Goal: Task Accomplishment & Management: Manage account settings

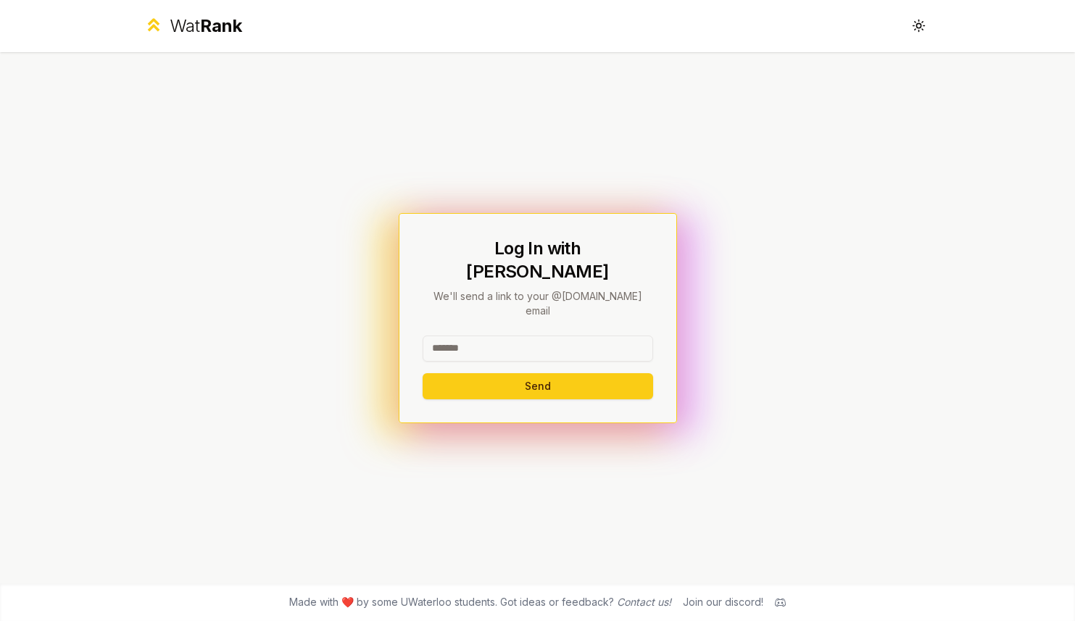
click at [500, 336] on input at bounding box center [538, 349] width 231 height 26
click at [497, 336] on input at bounding box center [538, 349] width 231 height 26
type input "*"
click at [506, 373] on button "Send" at bounding box center [538, 386] width 231 height 26
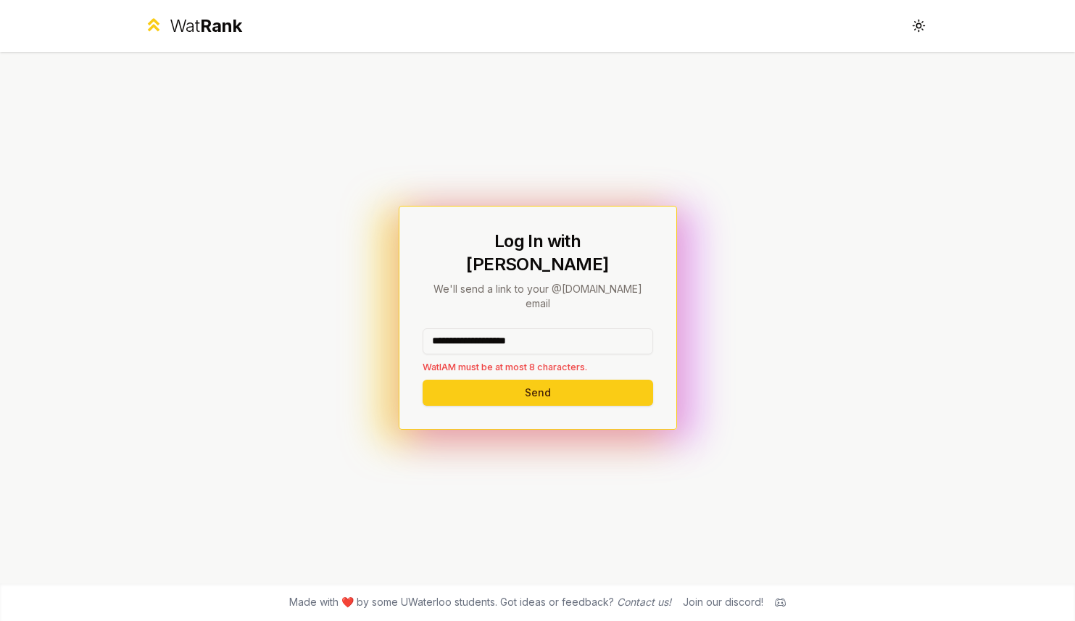
drag, startPoint x: 571, startPoint y: 328, endPoint x: 482, endPoint y: 325, distance: 89.2
click at [482, 328] on input "**********" at bounding box center [538, 341] width 231 height 26
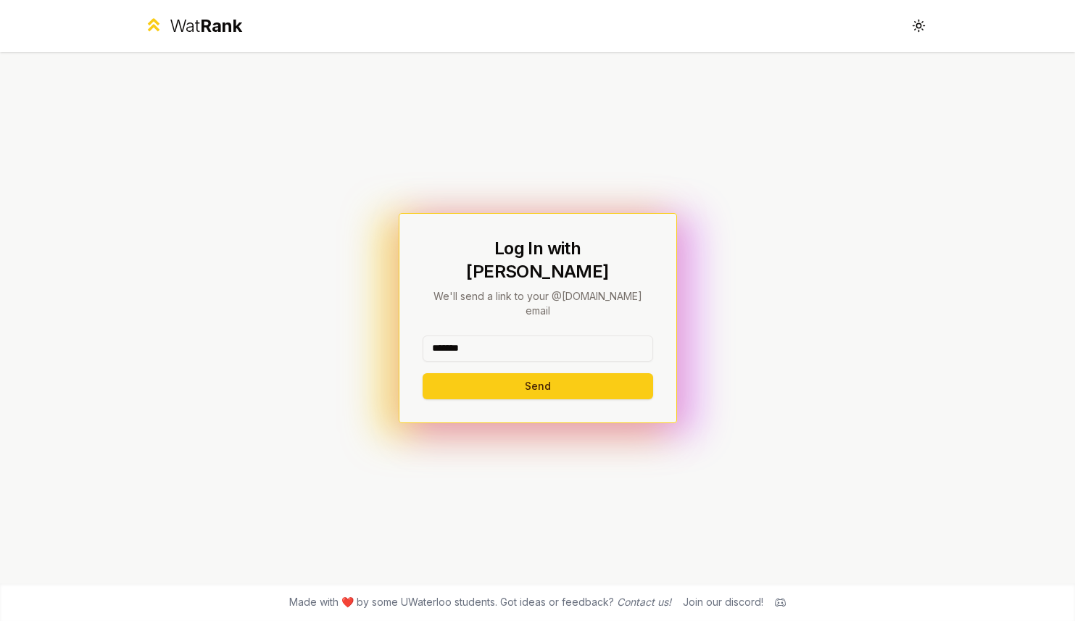
type input "*******"
click at [478, 381] on div "Log In with WatIAM We'll send a link to your @uwaterloo.ca email ******* Send" at bounding box center [538, 318] width 278 height 210
click at [478, 373] on button "Send" at bounding box center [538, 386] width 231 height 26
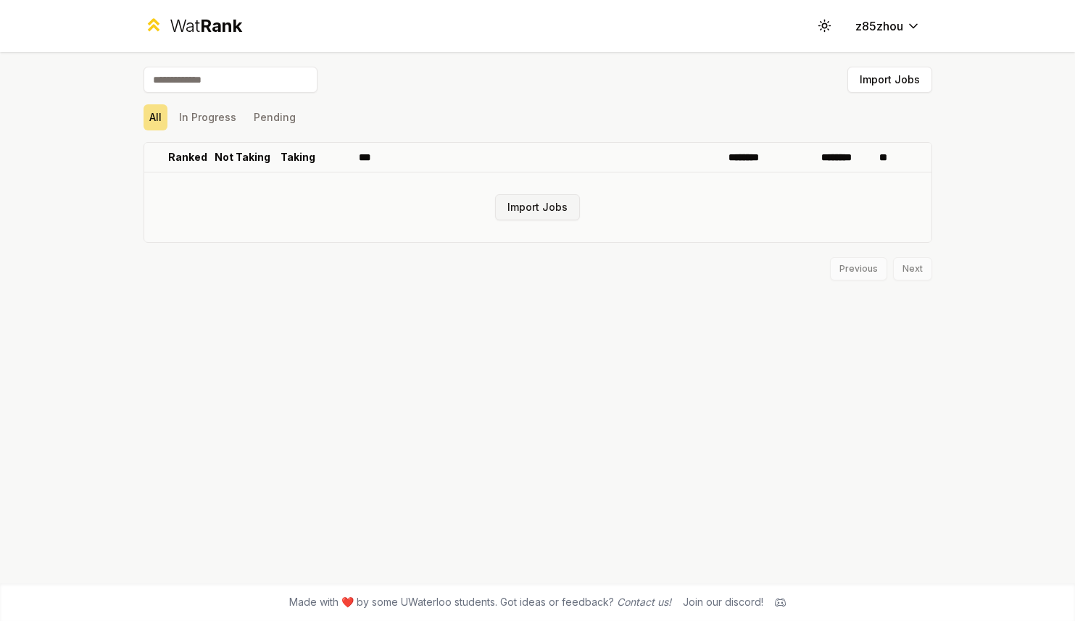
click at [532, 208] on button "Import Jobs" at bounding box center [537, 207] width 85 height 26
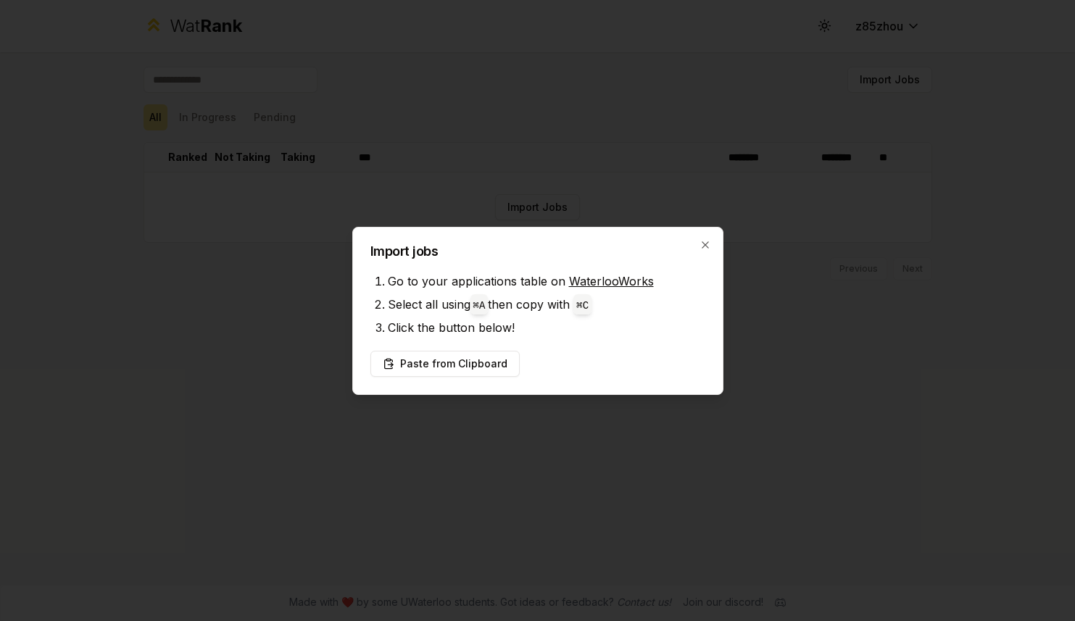
click at [615, 281] on link "WaterlooWorks" at bounding box center [611, 281] width 85 height 14
click at [455, 369] on button "Paste from Clipboard" at bounding box center [444, 364] width 149 height 26
click at [451, 363] on button "Paste from Clipboard" at bounding box center [444, 364] width 149 height 26
click at [489, 360] on button "Paste from Clipboard" at bounding box center [444, 364] width 149 height 26
click at [452, 365] on button "Paste from Clipboard" at bounding box center [444, 364] width 149 height 26
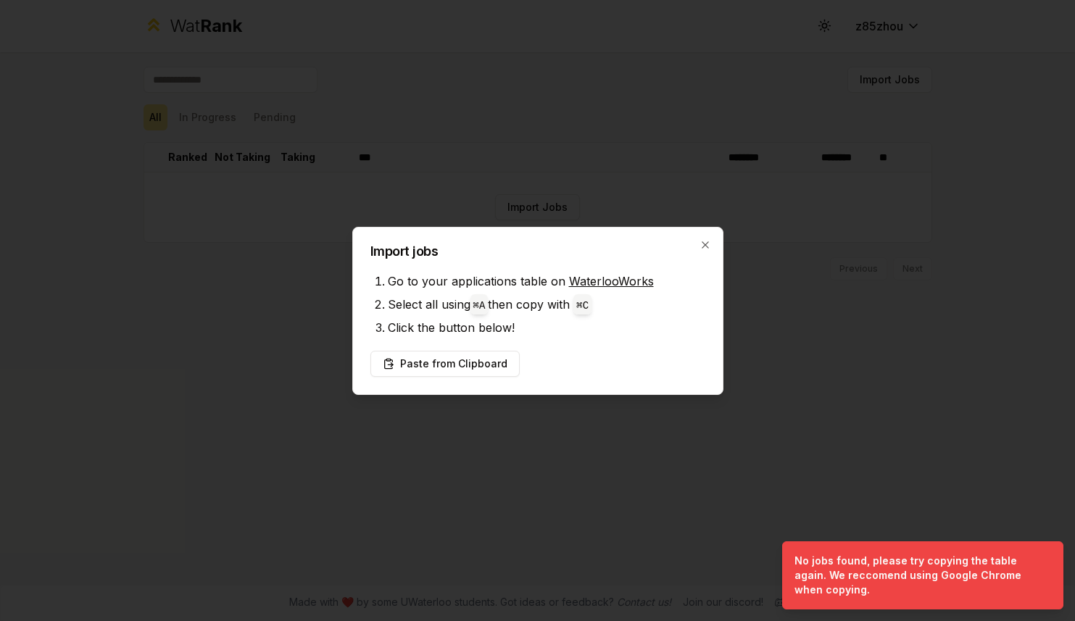
click at [715, 241] on div "Import jobs Go to your applications table on WaterlooWorks Select all using ⌘ A…" at bounding box center [537, 311] width 371 height 168
click at [702, 242] on icon "button" at bounding box center [705, 244] width 7 height 7
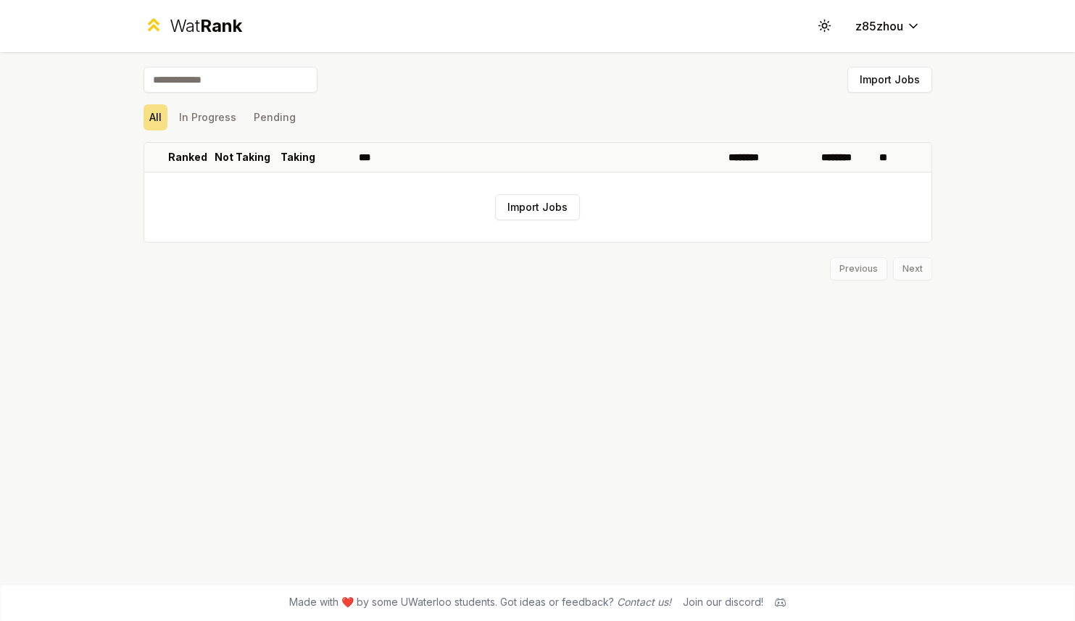
click at [212, 79] on input at bounding box center [231, 80] width 174 height 26
click at [280, 79] on input at bounding box center [231, 80] width 174 height 26
type input "******"
click at [893, 82] on button "Import Jobs" at bounding box center [889, 80] width 85 height 26
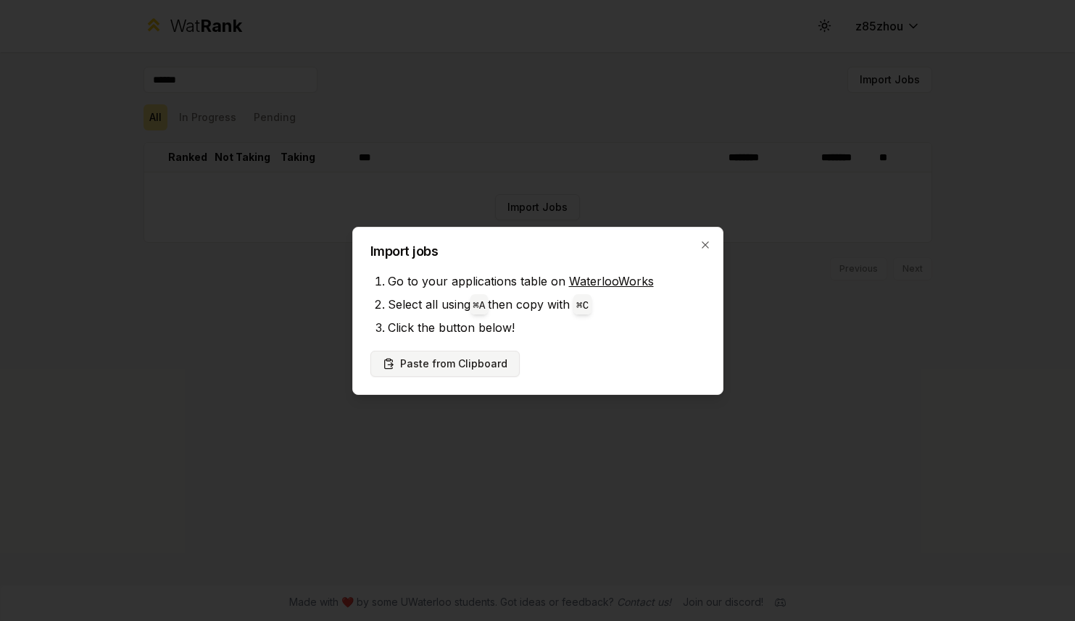
click at [475, 359] on button "Paste from Clipboard" at bounding box center [444, 364] width 149 height 26
click at [473, 369] on button "Paste from Clipboard" at bounding box center [444, 364] width 149 height 26
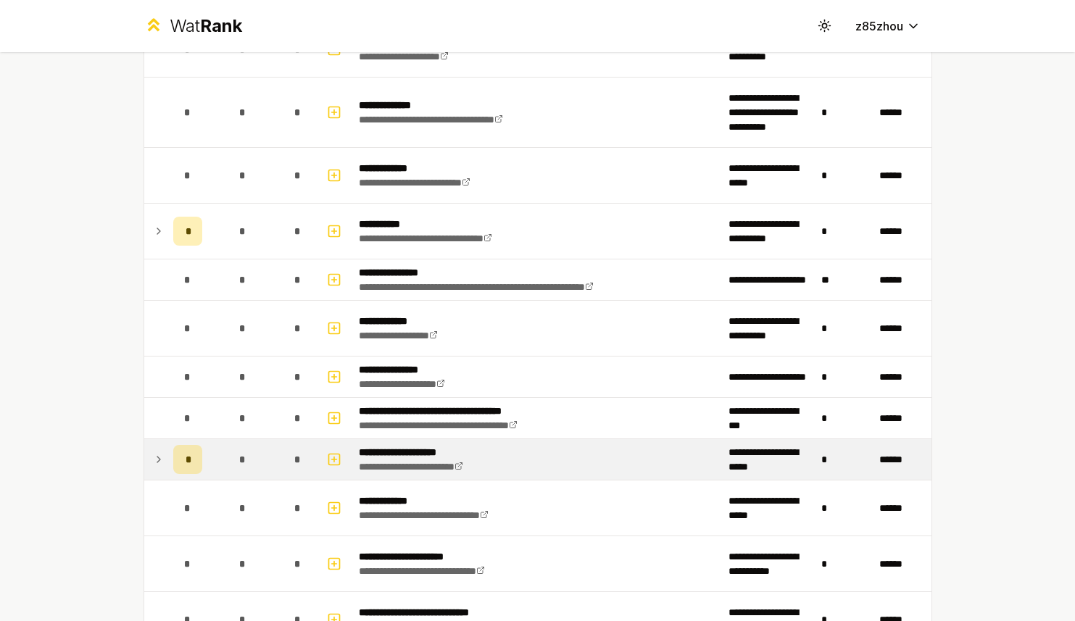
scroll to position [146, 0]
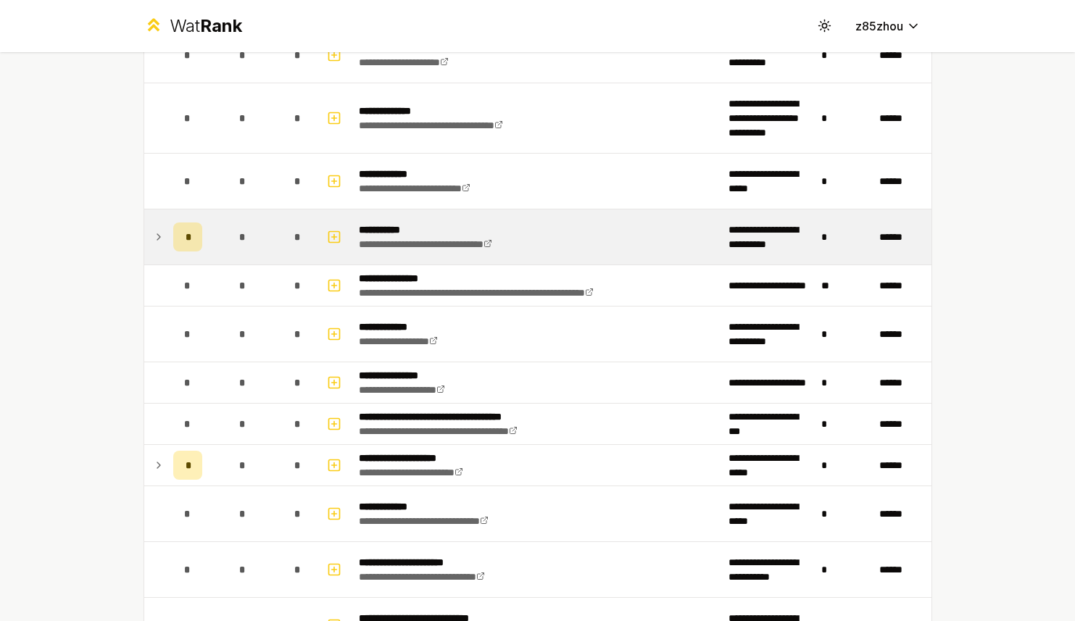
click at [156, 240] on icon at bounding box center [159, 236] width 12 height 17
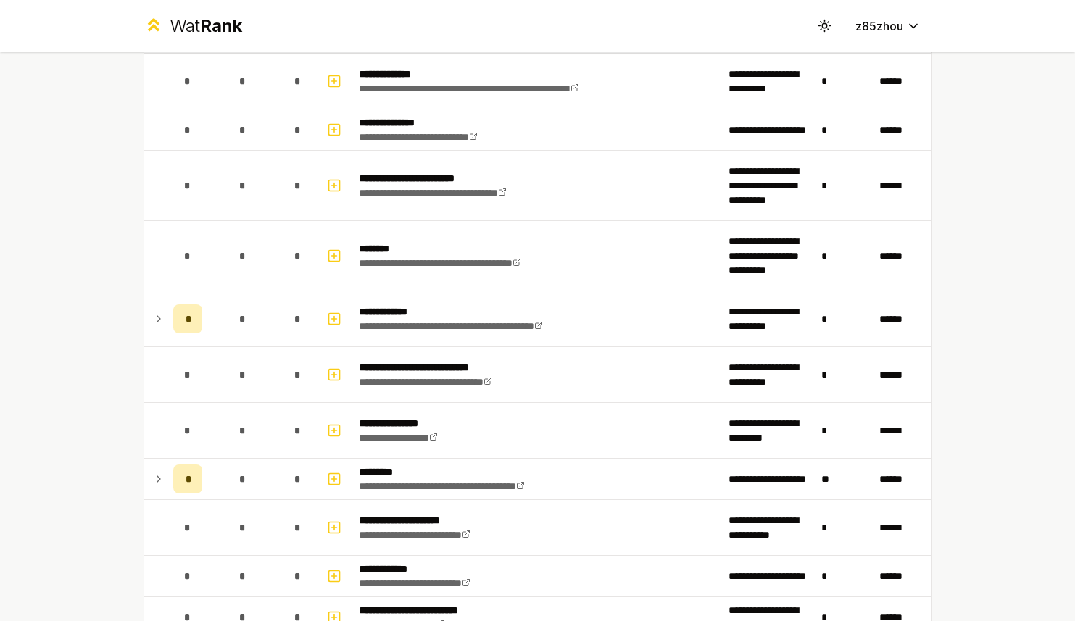
scroll to position [1851, 0]
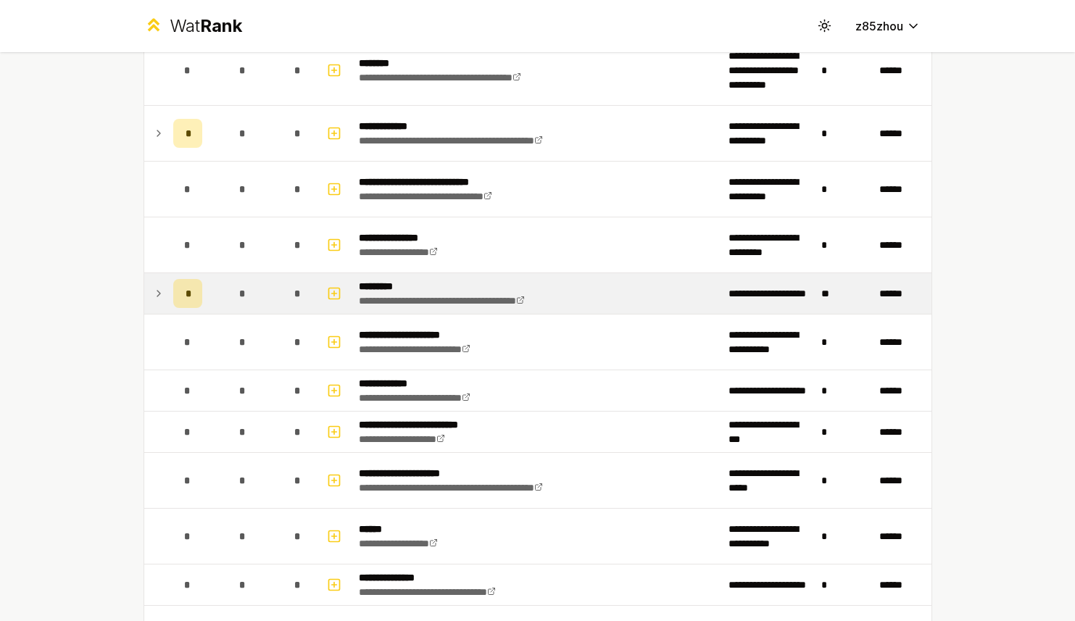
click at [157, 295] on icon at bounding box center [158, 294] width 3 height 6
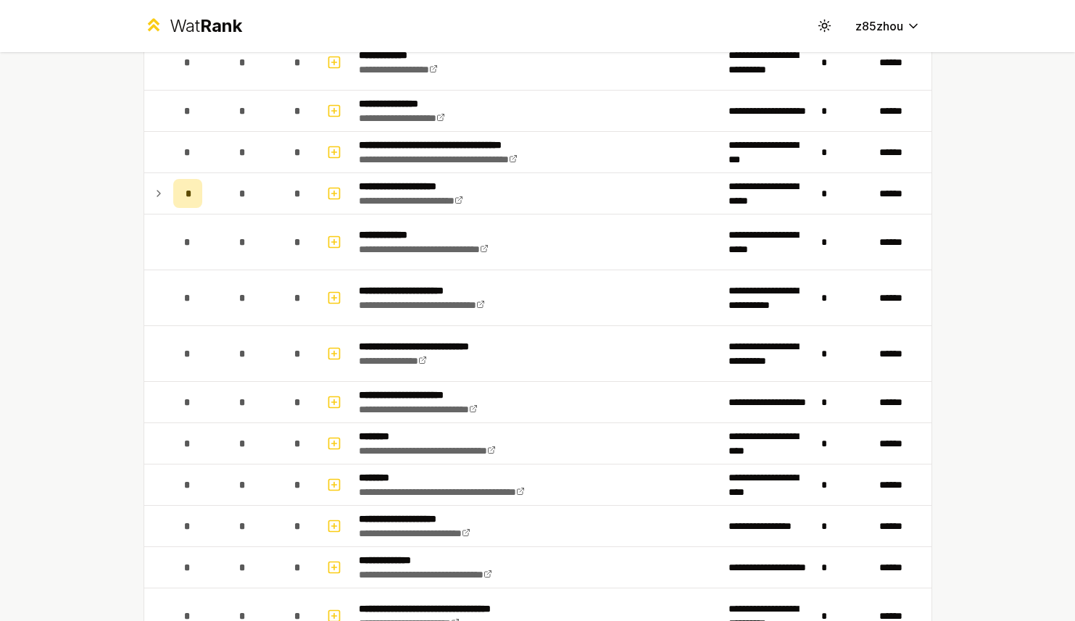
scroll to position [446, 0]
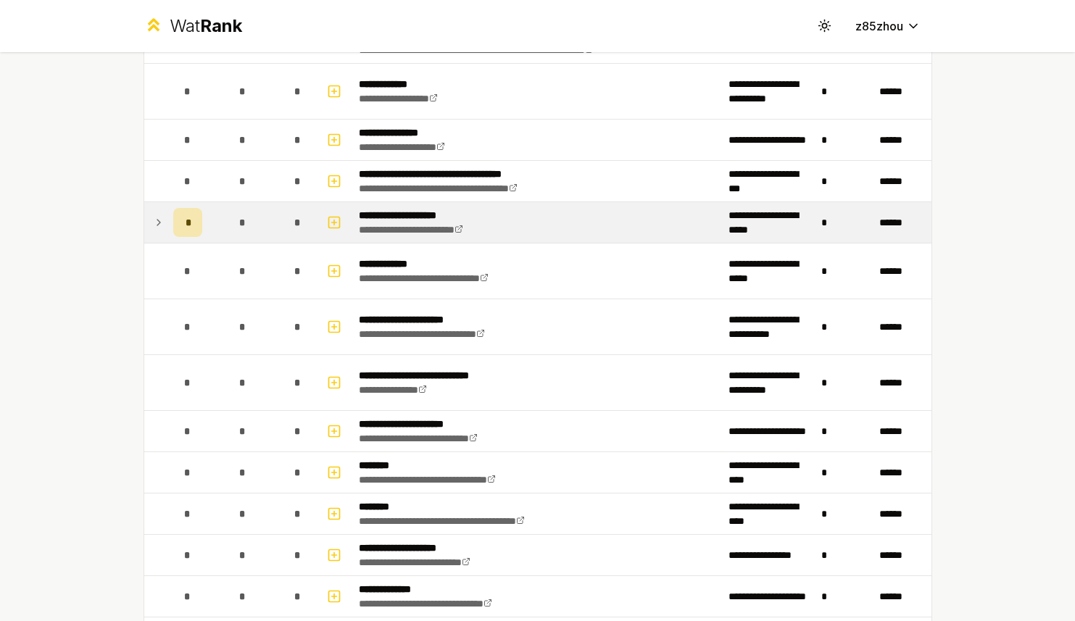
click at [157, 225] on icon at bounding box center [159, 222] width 12 height 17
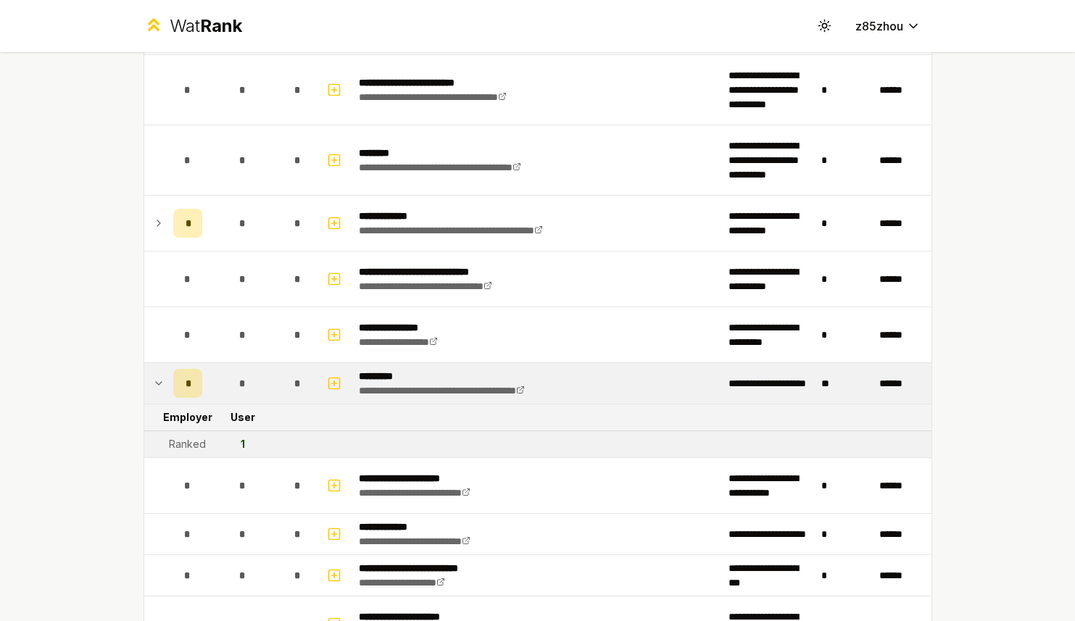
scroll to position [2130, 0]
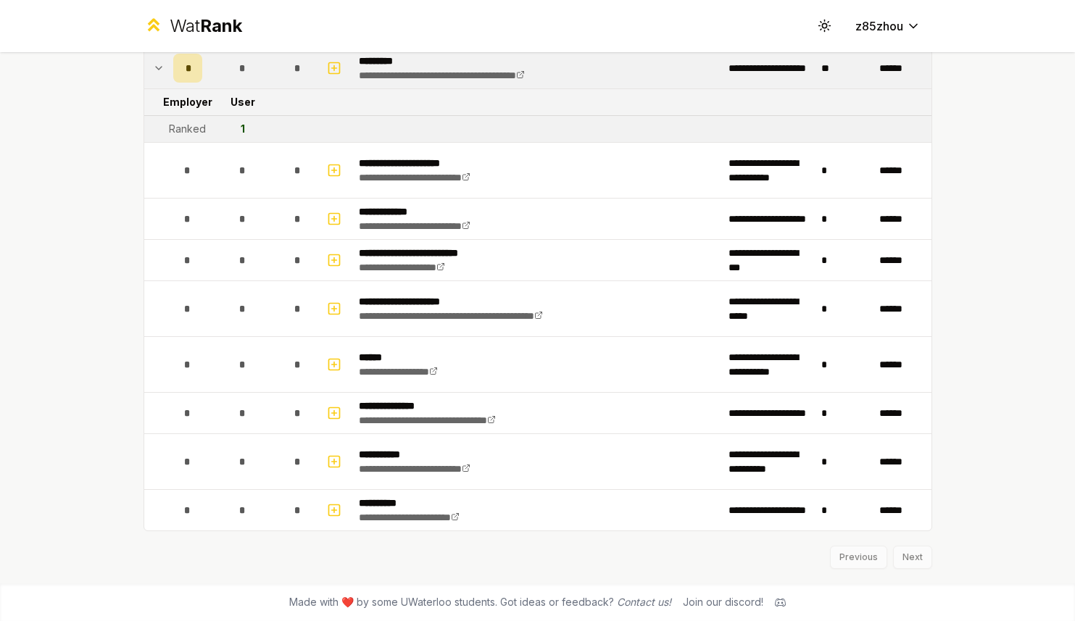
click at [903, 554] on div "Previous Next" at bounding box center [538, 550] width 789 height 38
click at [913, 564] on div "Previous Next" at bounding box center [538, 550] width 789 height 38
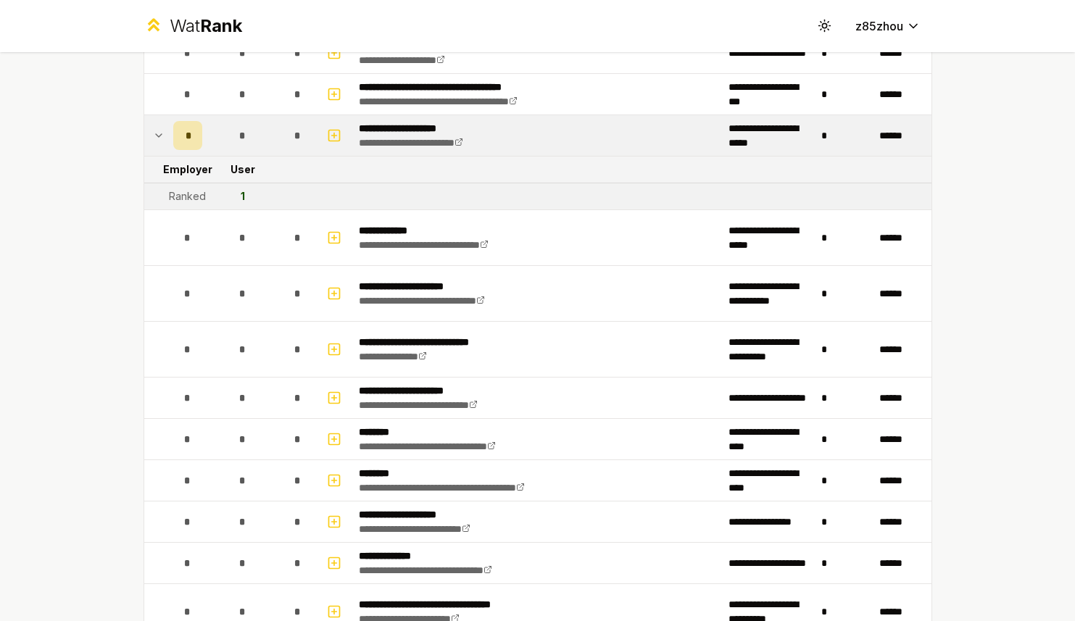
scroll to position [0, 0]
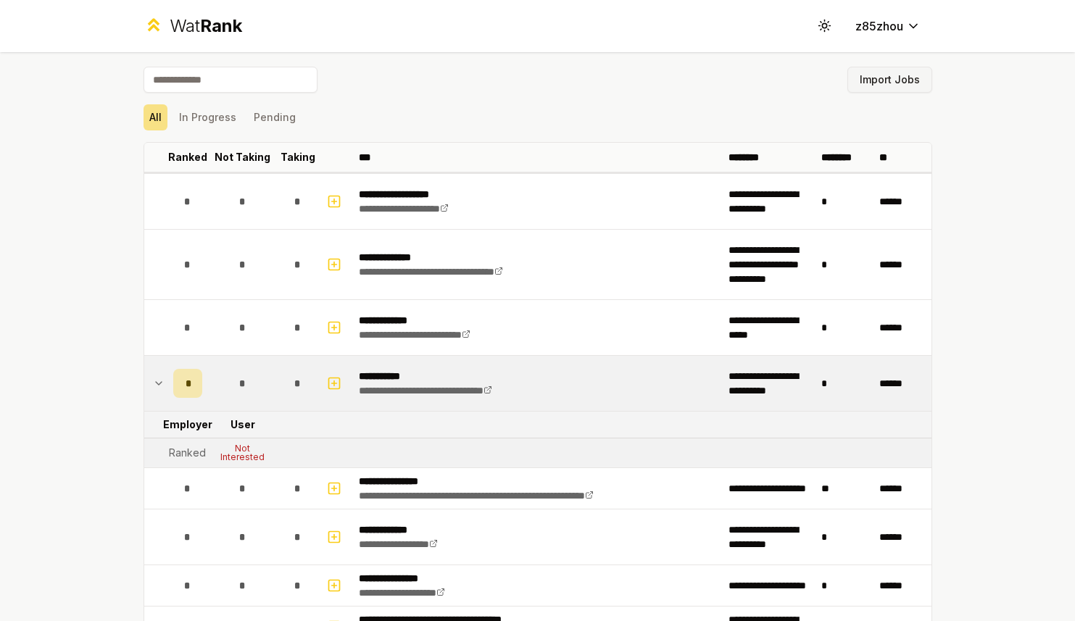
click at [876, 75] on button "Import Jobs" at bounding box center [889, 80] width 85 height 26
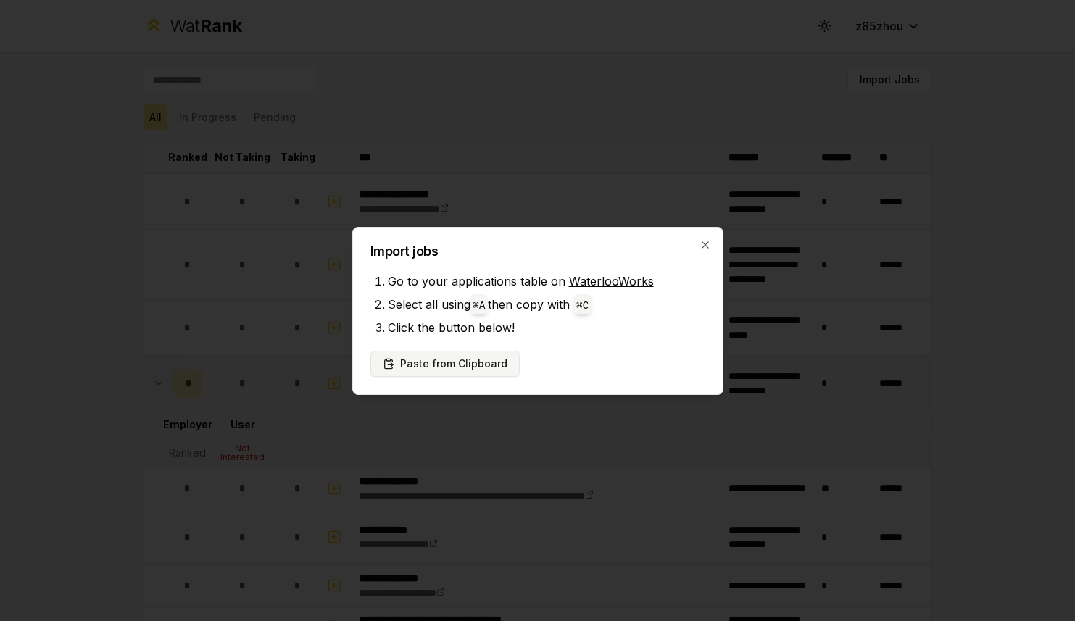
click at [468, 364] on button "Paste from Clipboard" at bounding box center [444, 364] width 149 height 26
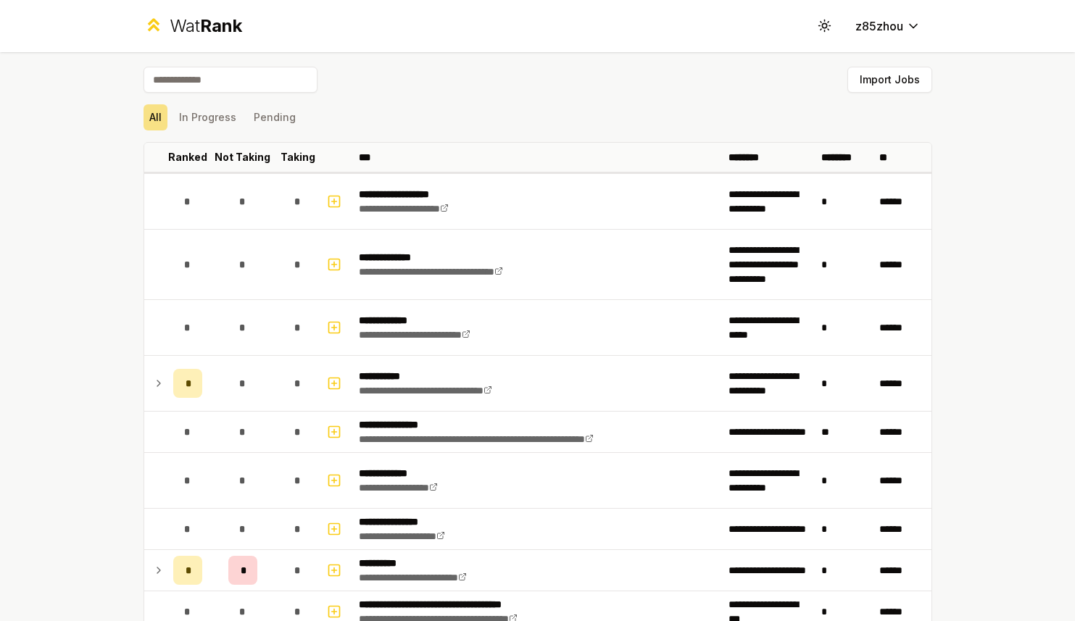
click at [265, 80] on input at bounding box center [231, 80] width 174 height 26
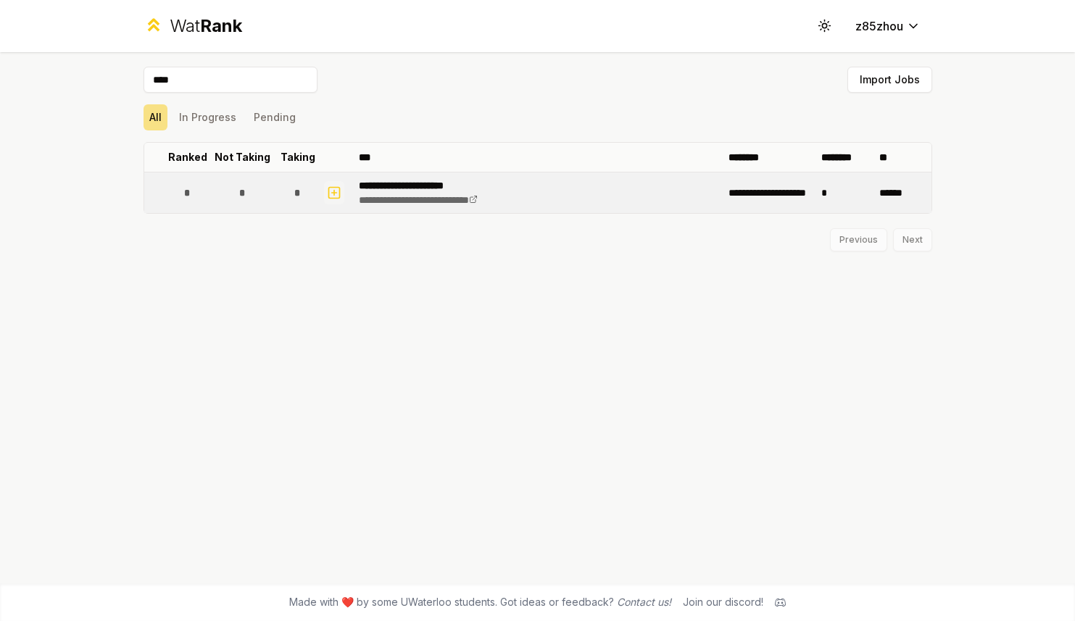
type input "****"
click at [332, 195] on icon "button" at bounding box center [334, 192] width 14 height 17
select select
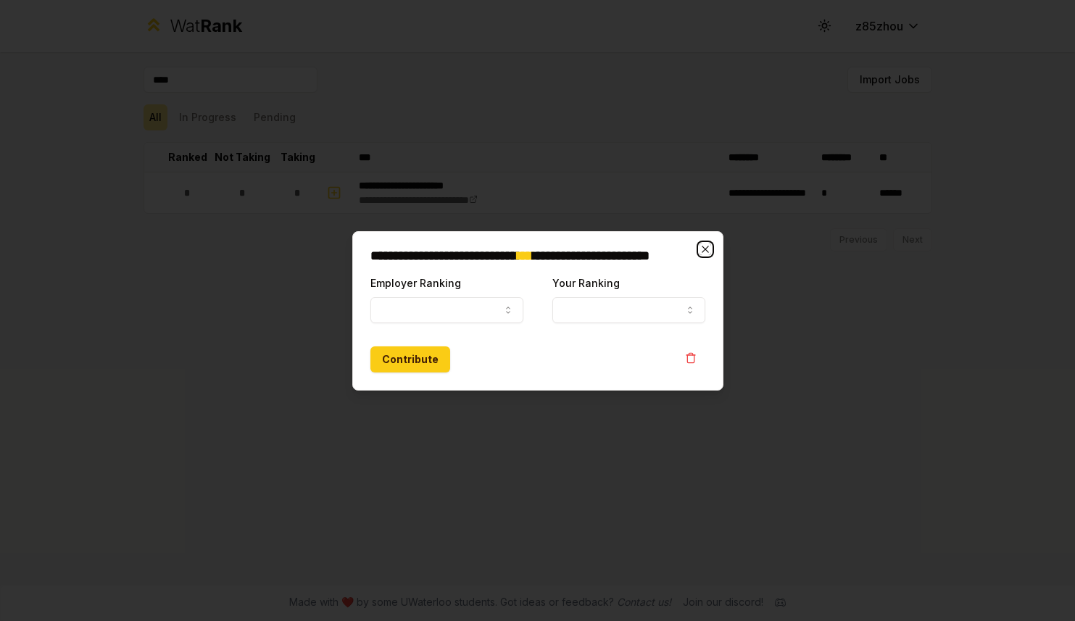
click at [707, 246] on icon "button" at bounding box center [705, 249] width 7 height 7
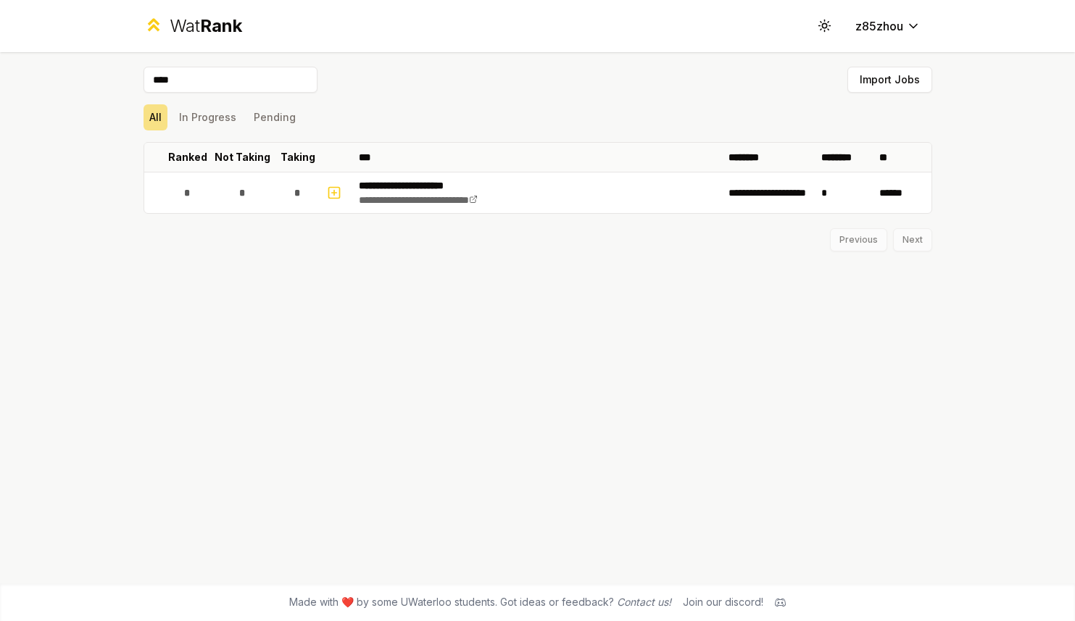
drag, startPoint x: 243, startPoint y: 78, endPoint x: 87, endPoint y: 78, distance: 155.9
click at [87, 78] on div "**********" at bounding box center [537, 310] width 1075 height 621
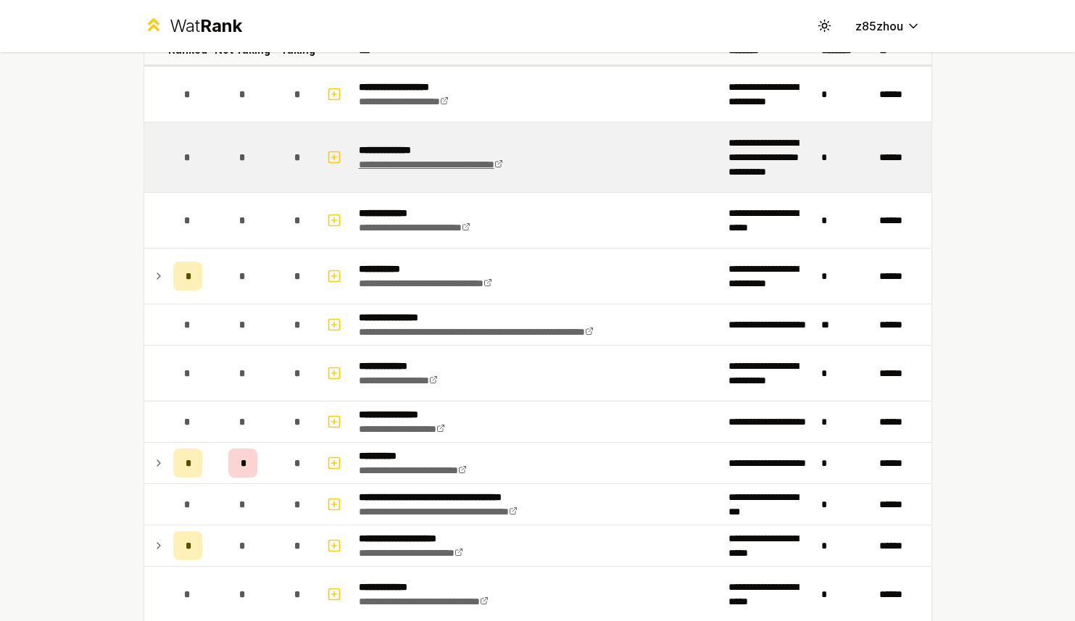
scroll to position [106, 0]
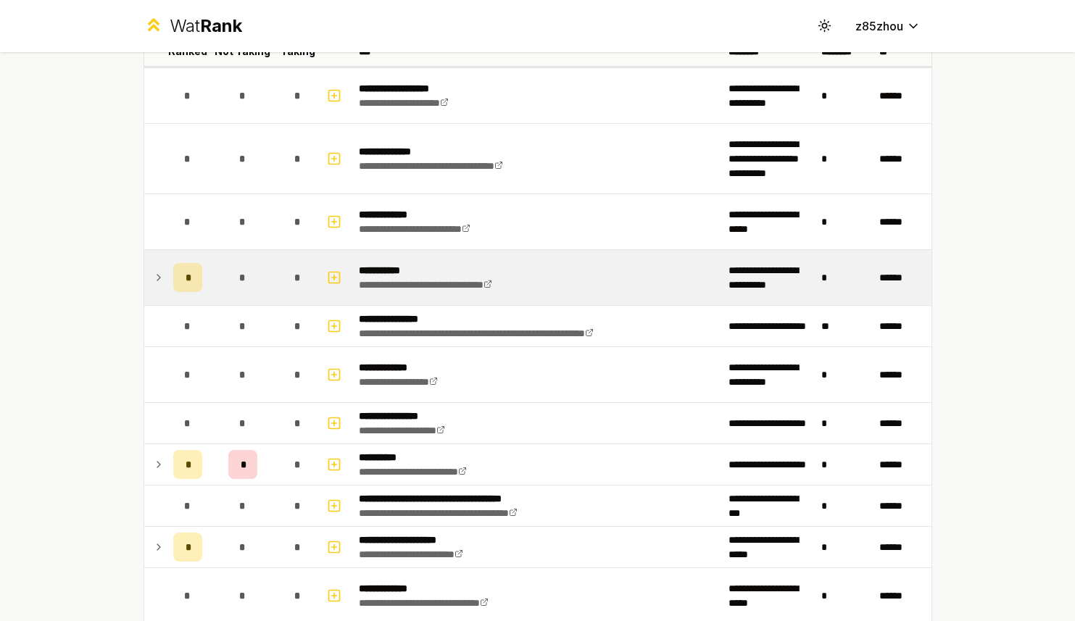
click at [153, 281] on icon at bounding box center [159, 277] width 12 height 17
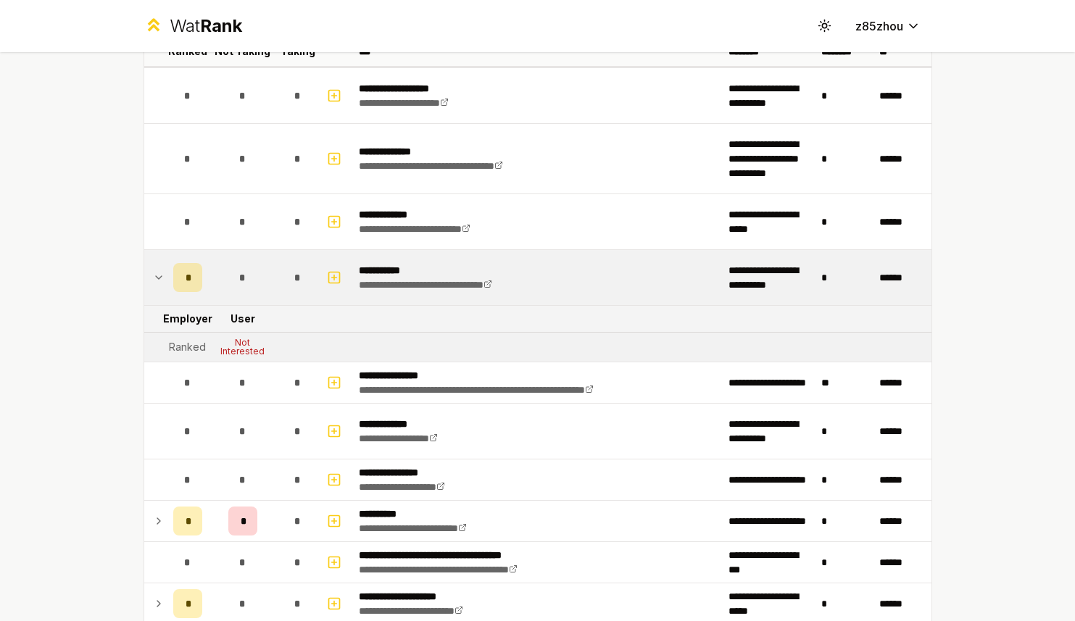
click at [821, 285] on td "*" at bounding box center [845, 277] width 58 height 55
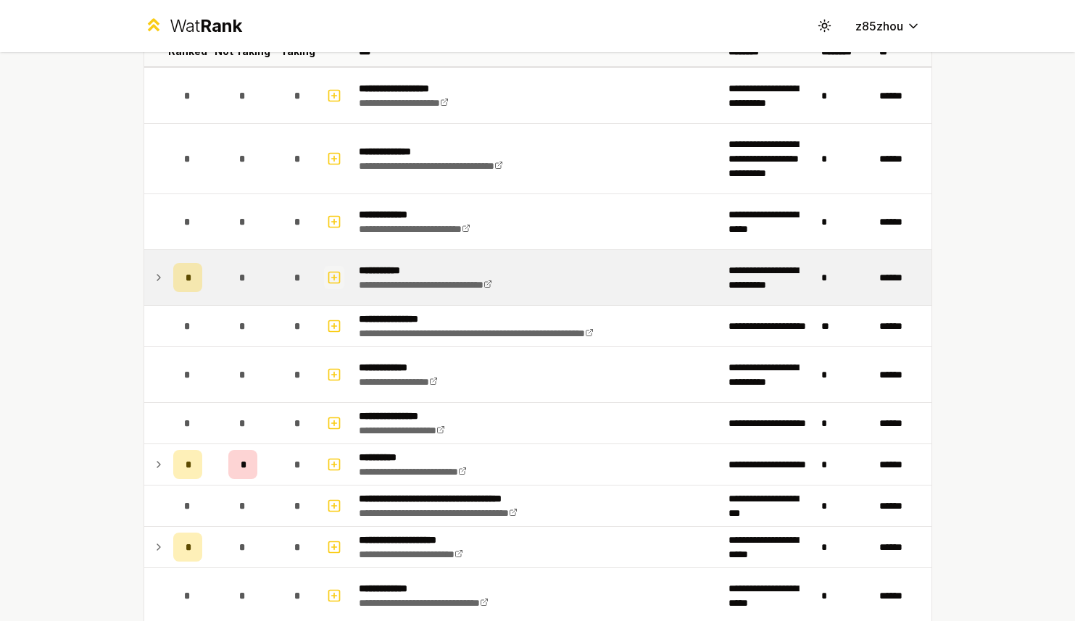
click at [331, 278] on icon "button" at bounding box center [333, 278] width 5 height 0
select select
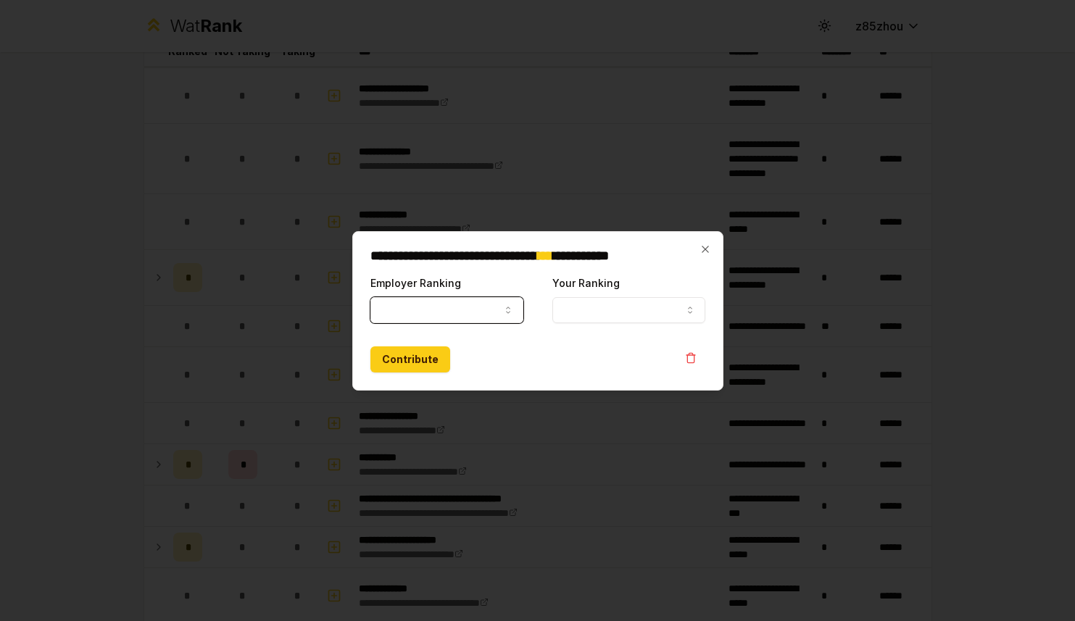
click at [467, 310] on button "Employer Ranking" at bounding box center [446, 310] width 153 height 26
click at [642, 312] on button "Your Ranking" at bounding box center [628, 310] width 153 height 26
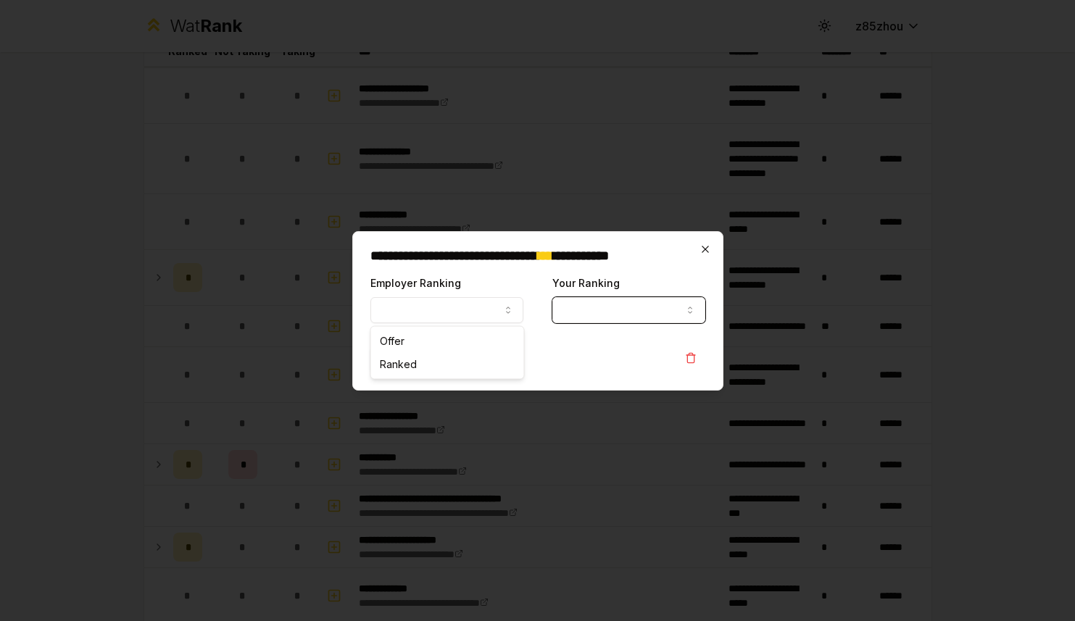
click at [705, 249] on icon "button" at bounding box center [705, 249] width 7 height 7
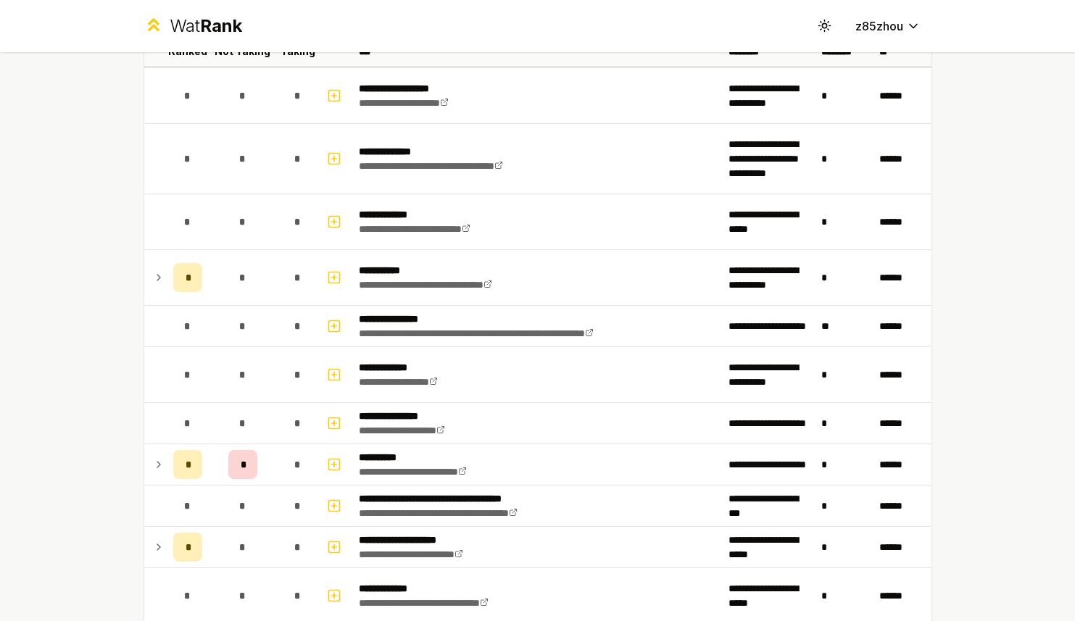
click at [37, 88] on html "**********" at bounding box center [537, 310] width 1075 height 621
click at [1000, 86] on html "**********" at bounding box center [537, 310] width 1075 height 621
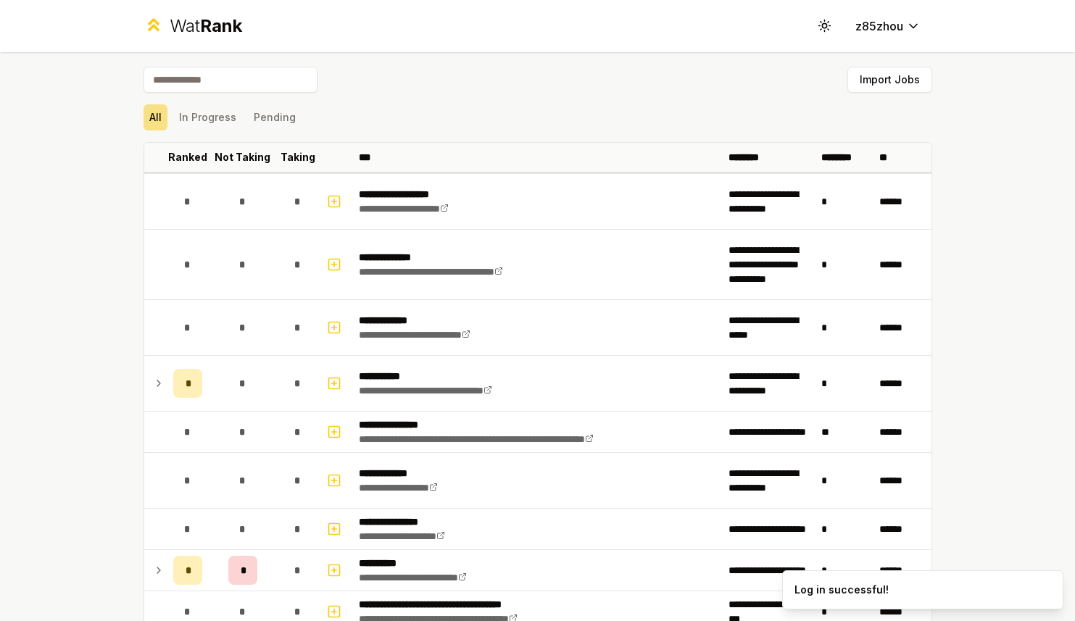
click at [238, 78] on html "**********" at bounding box center [537, 310] width 1075 height 621
click at [199, 83] on html "**********" at bounding box center [537, 310] width 1075 height 621
click at [165, 78] on html "**********" at bounding box center [537, 310] width 1075 height 621
click at [206, 81] on input at bounding box center [231, 80] width 174 height 26
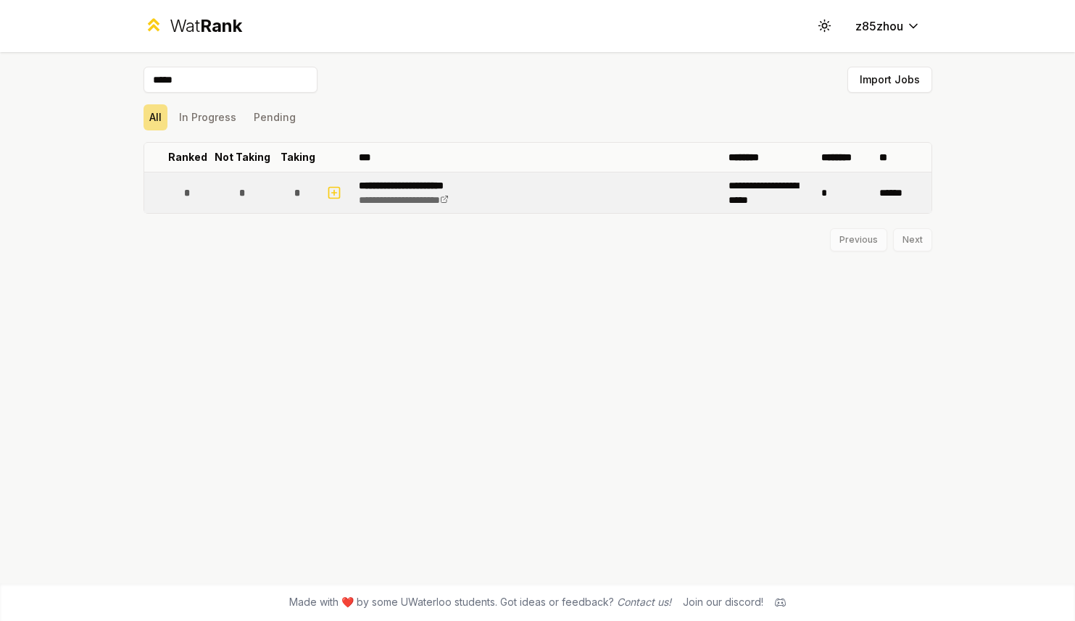
type input "*****"
click at [200, 194] on div "*" at bounding box center [187, 192] width 29 height 29
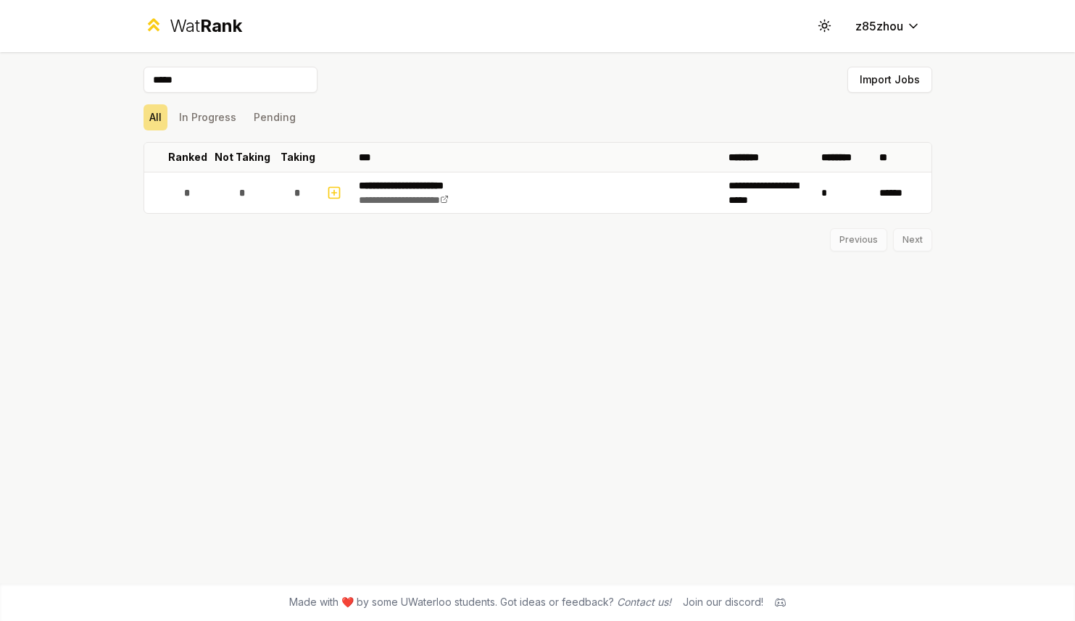
click at [228, 81] on input "*****" at bounding box center [231, 80] width 174 height 26
drag, startPoint x: 202, startPoint y: 78, endPoint x: 135, endPoint y: 77, distance: 67.4
click at [135, 77] on div "**********" at bounding box center [537, 317] width 835 height 531
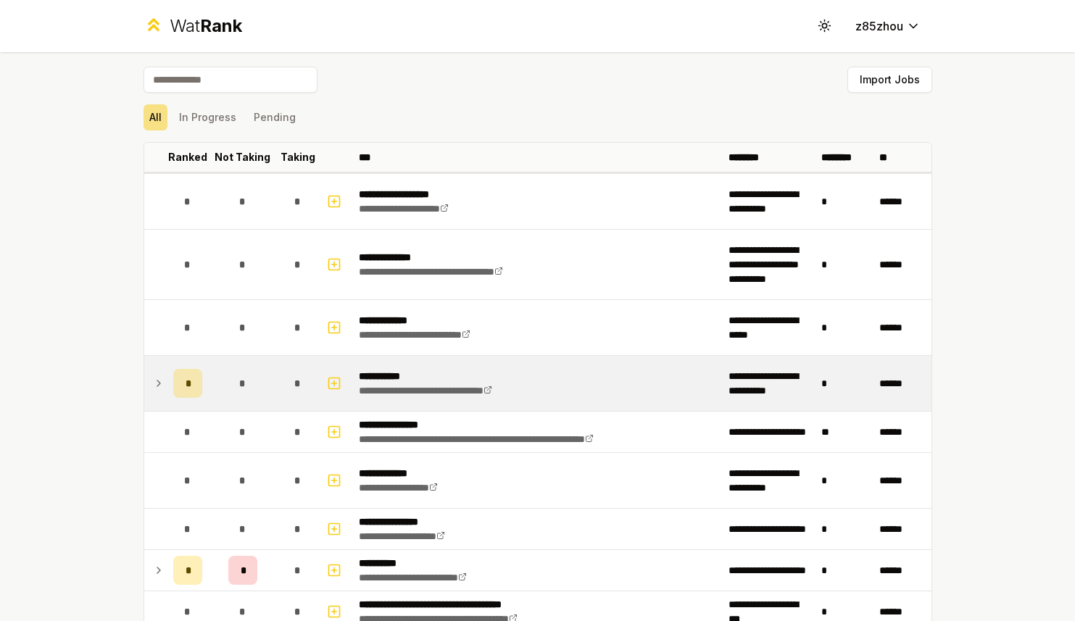
click at [156, 388] on icon at bounding box center [159, 383] width 12 height 17
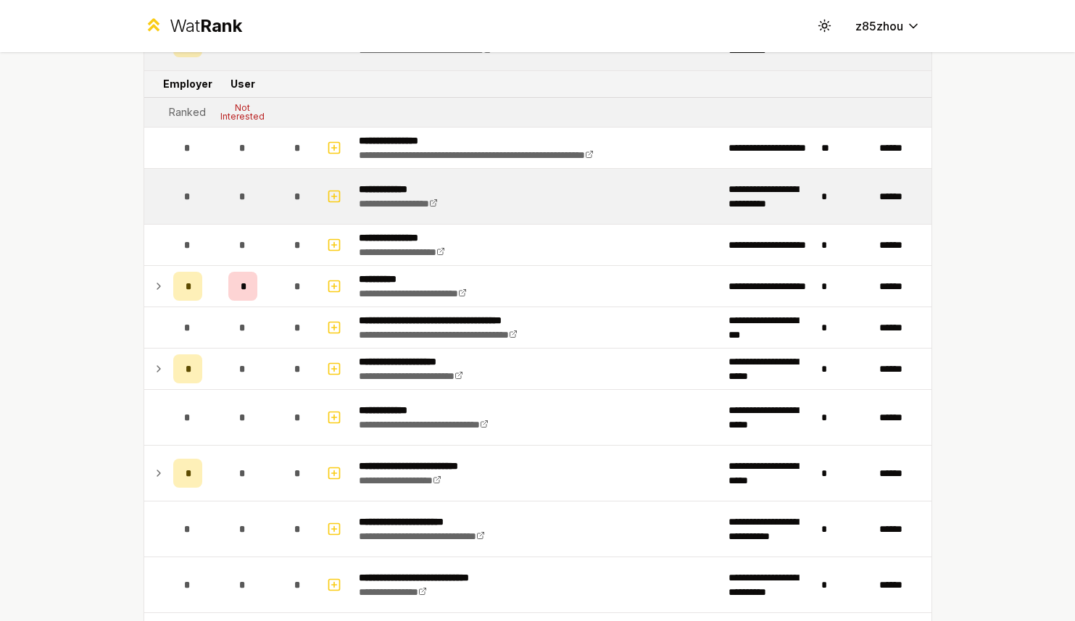
scroll to position [349, 0]
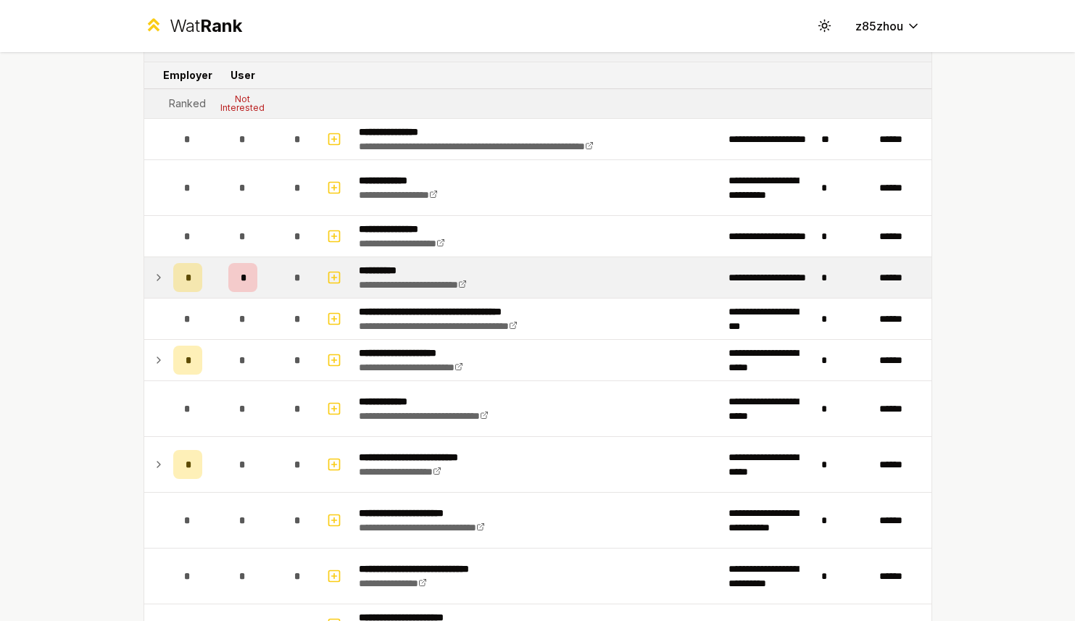
click at [156, 276] on icon at bounding box center [159, 277] width 12 height 17
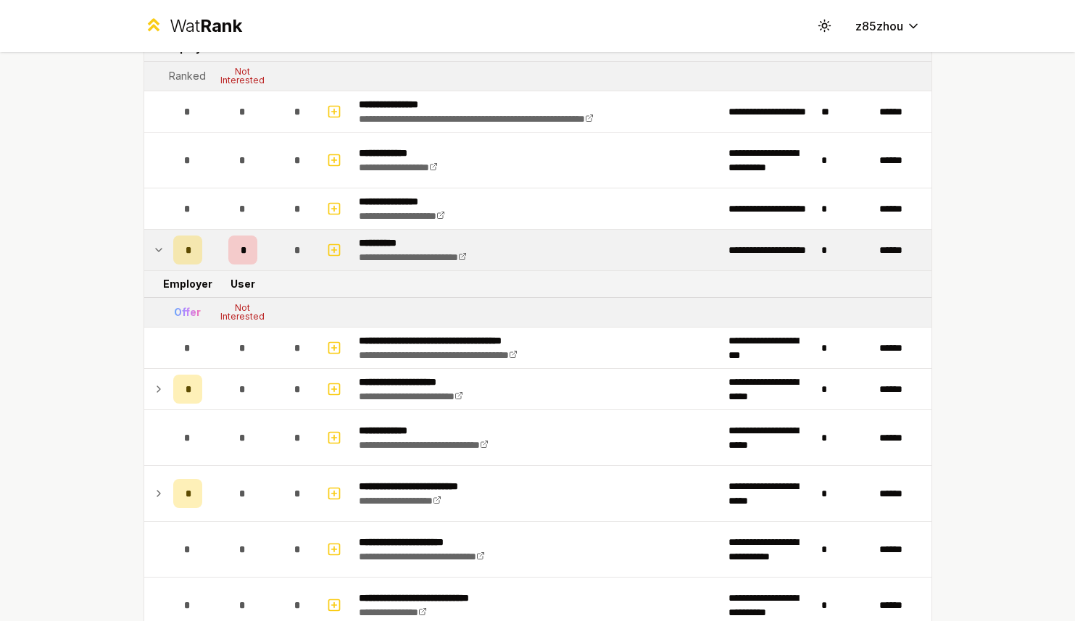
scroll to position [383, 0]
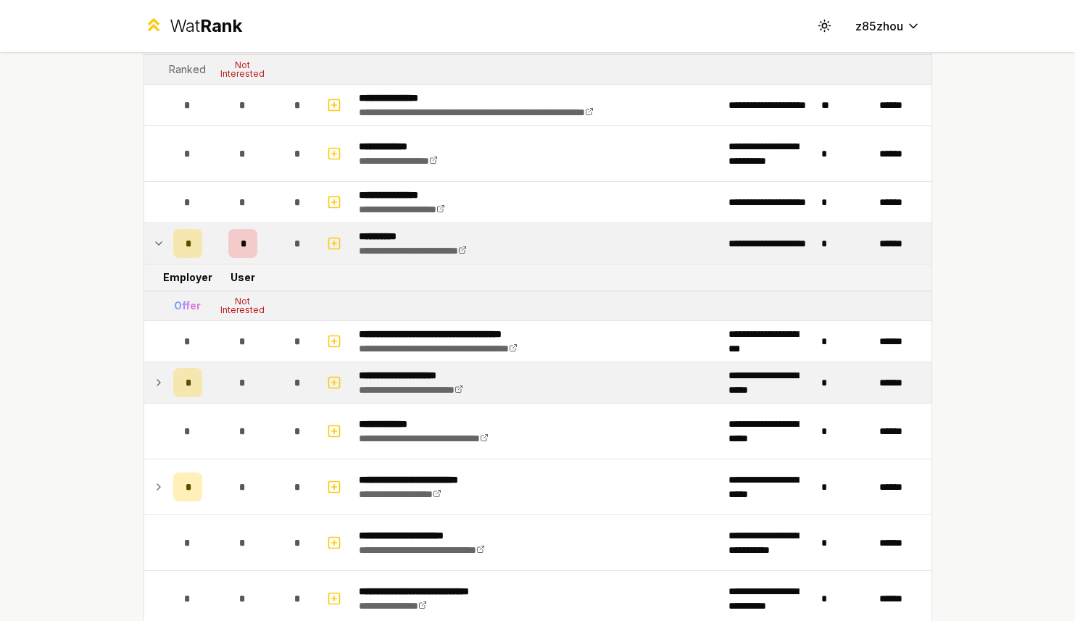
click at [157, 383] on icon at bounding box center [158, 383] width 3 height 6
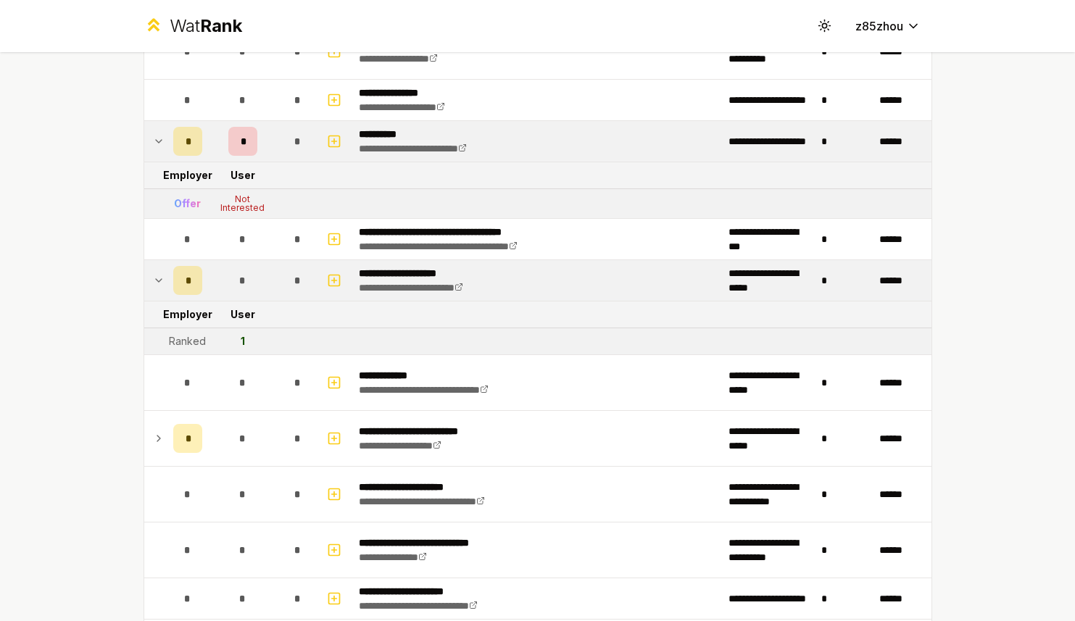
scroll to position [491, 0]
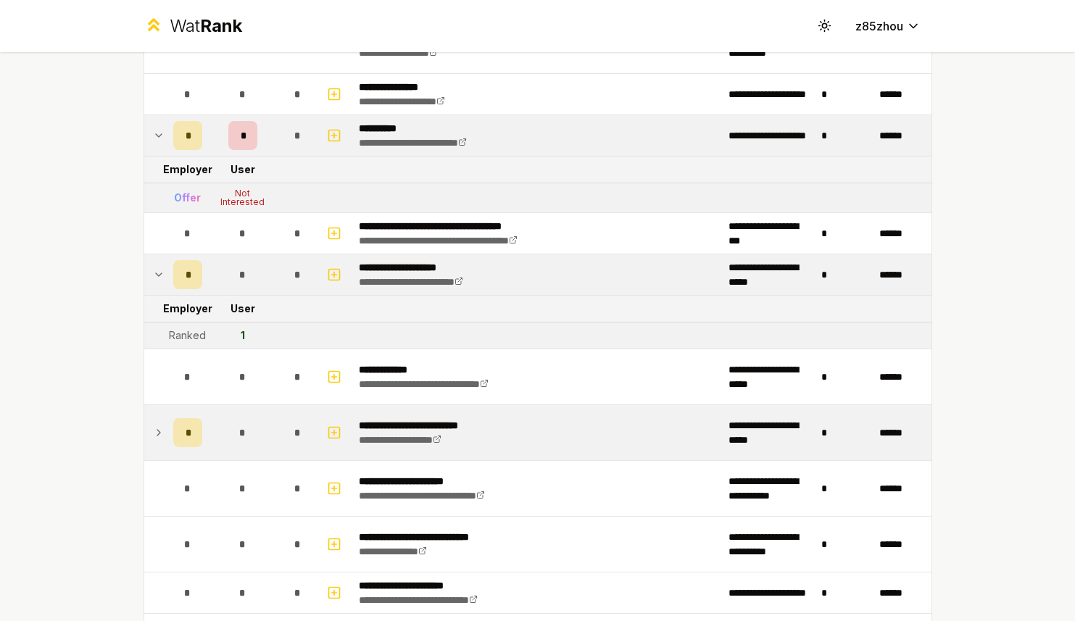
click at [153, 436] on icon at bounding box center [159, 432] width 12 height 17
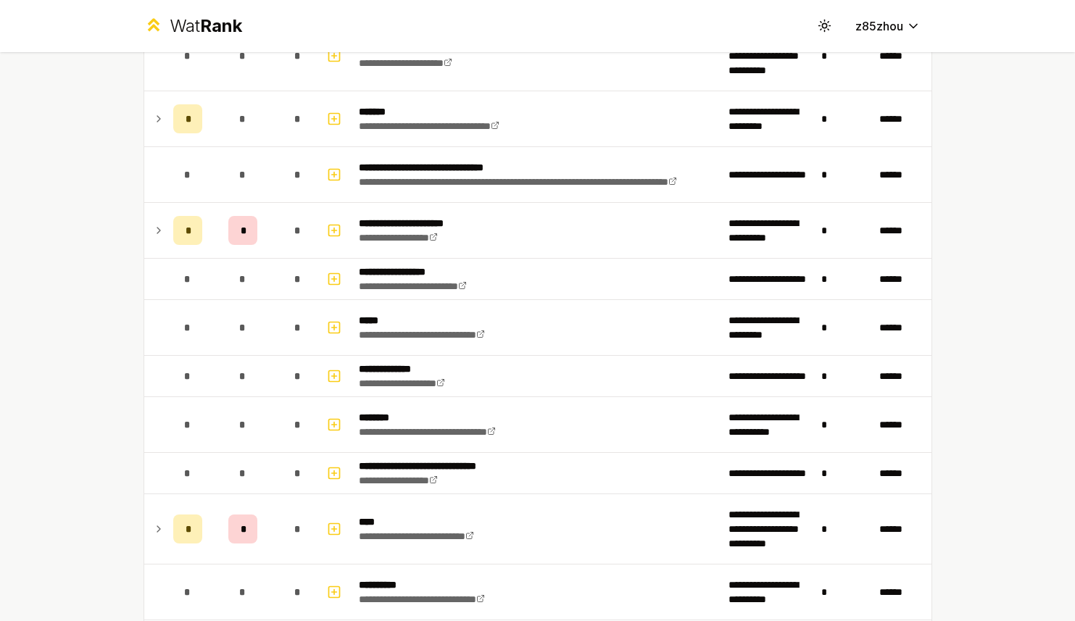
scroll to position [1704, 0]
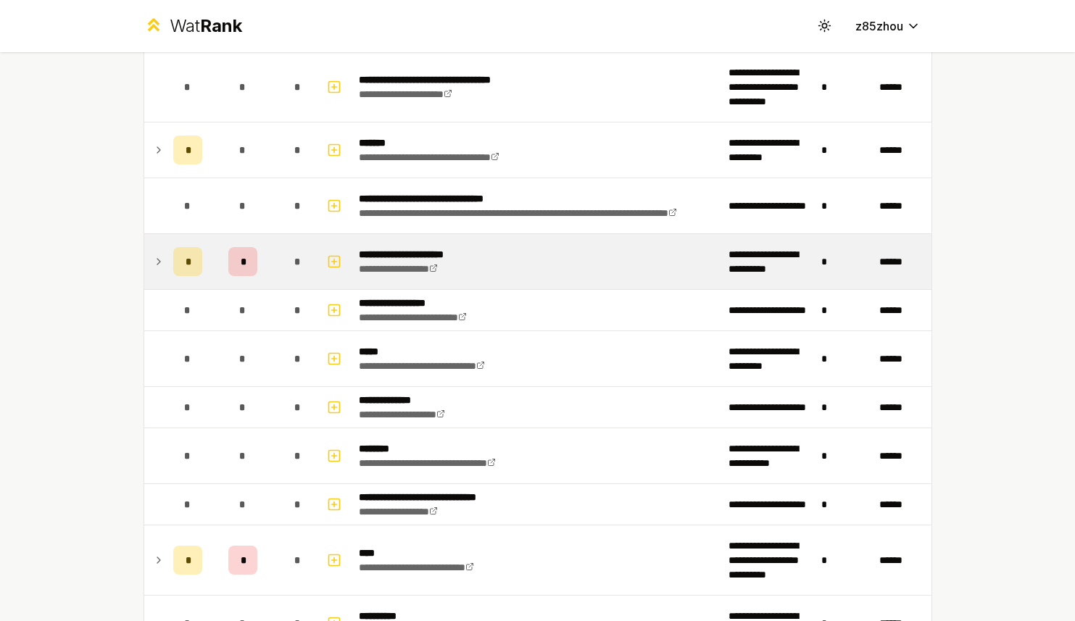
click at [153, 266] on icon at bounding box center [159, 261] width 12 height 17
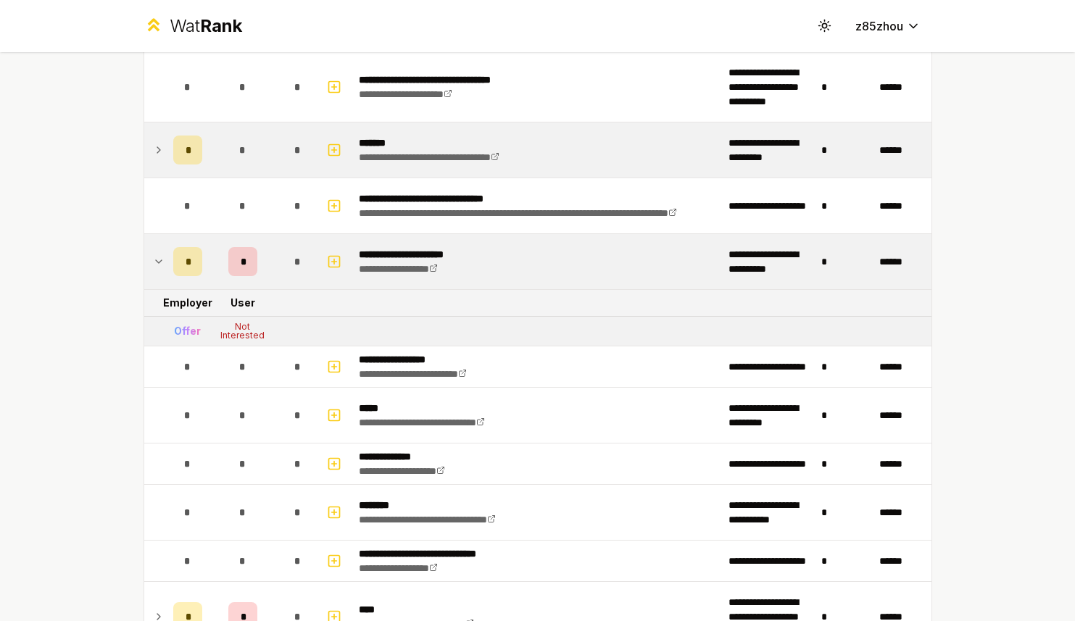
click at [153, 152] on icon at bounding box center [159, 149] width 12 height 17
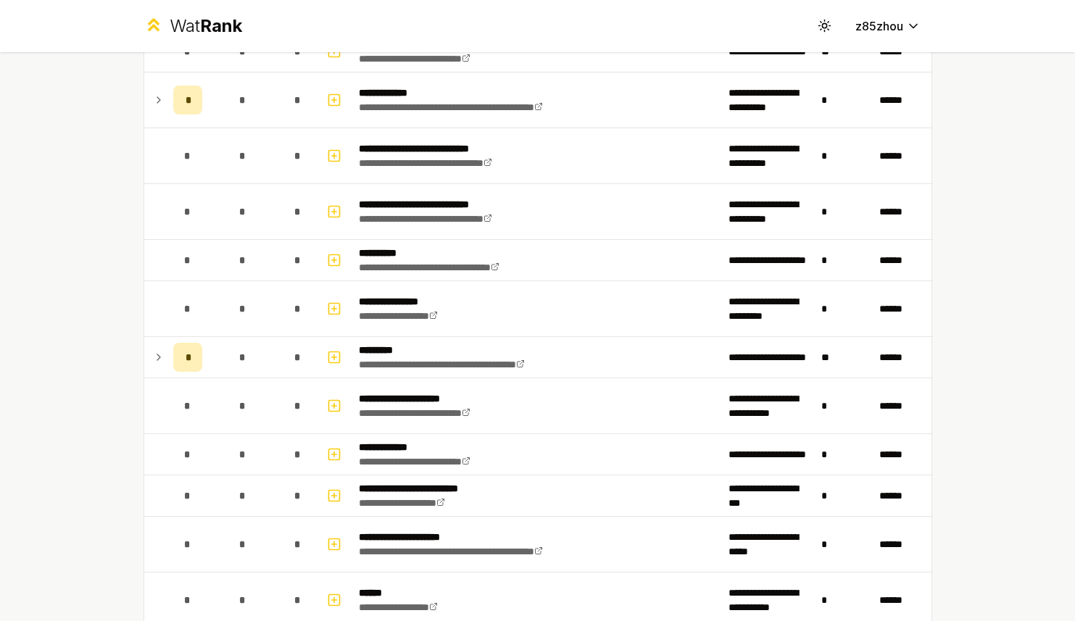
scroll to position [3633, 0]
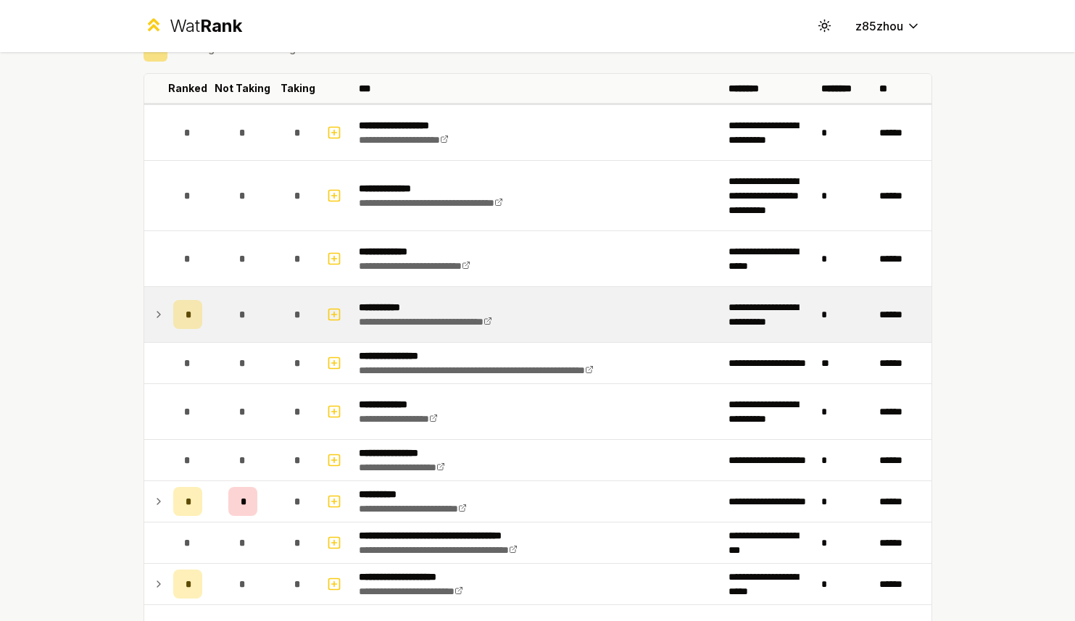
scroll to position [74, 0]
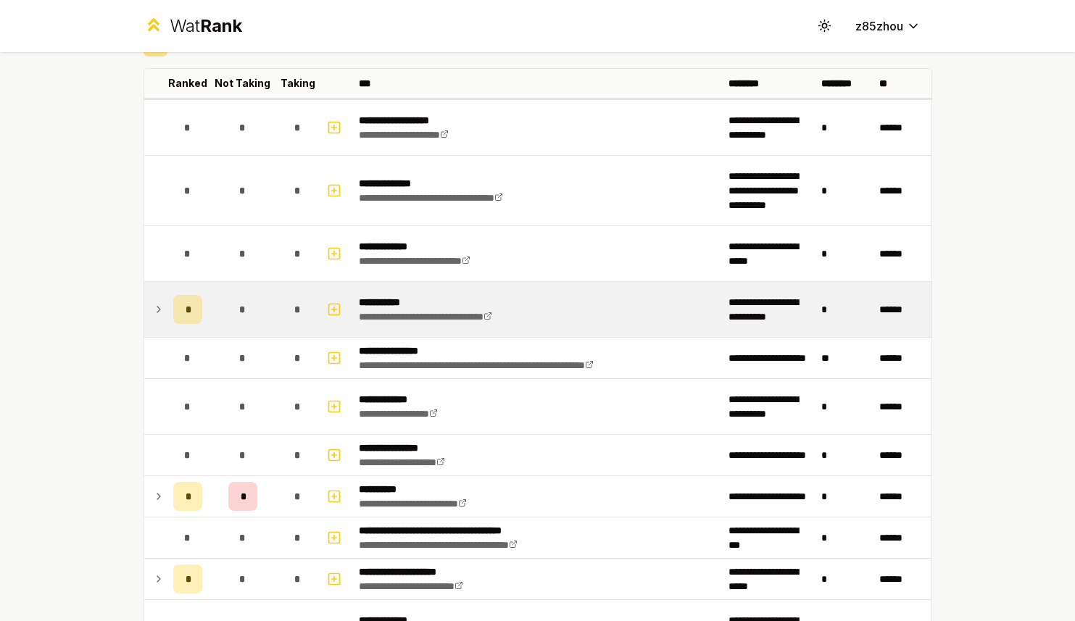
click at [157, 311] on icon at bounding box center [158, 310] width 3 height 6
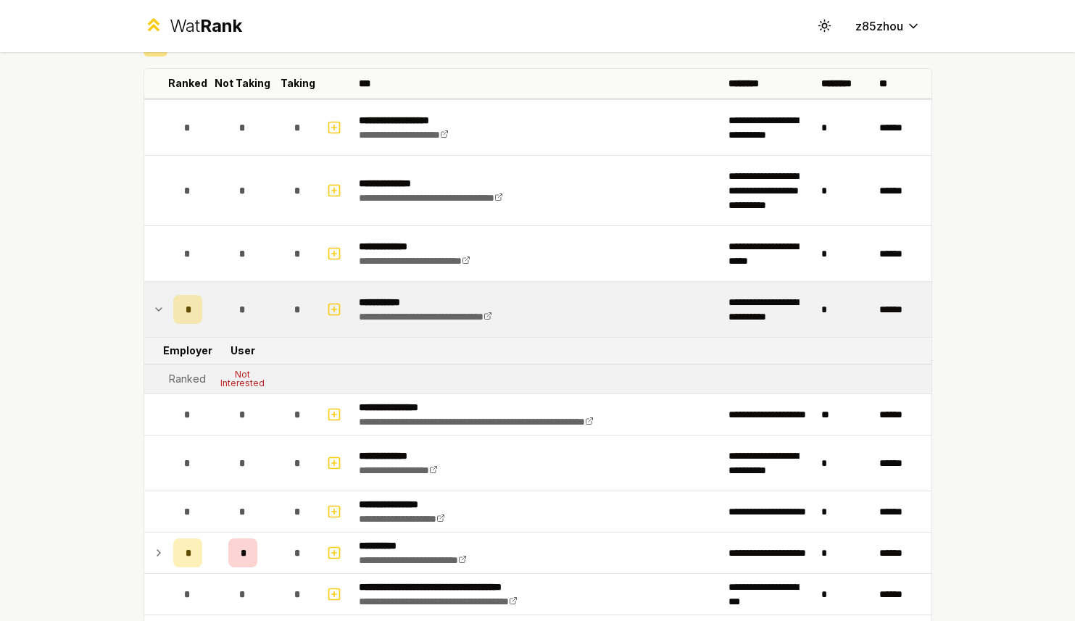
click at [153, 311] on icon at bounding box center [159, 309] width 12 height 17
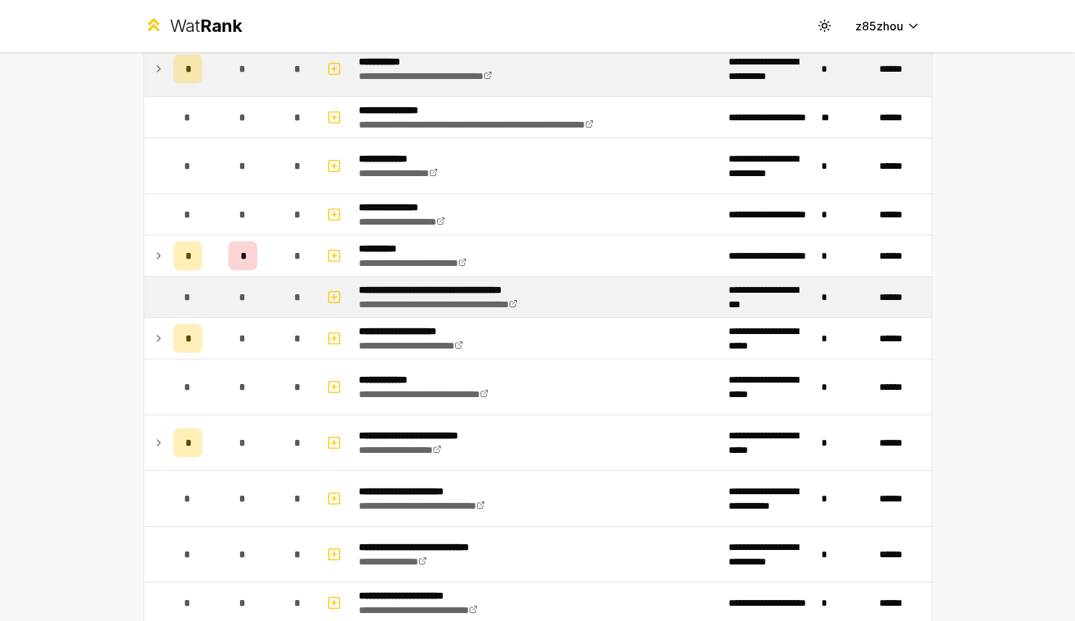
scroll to position [315, 0]
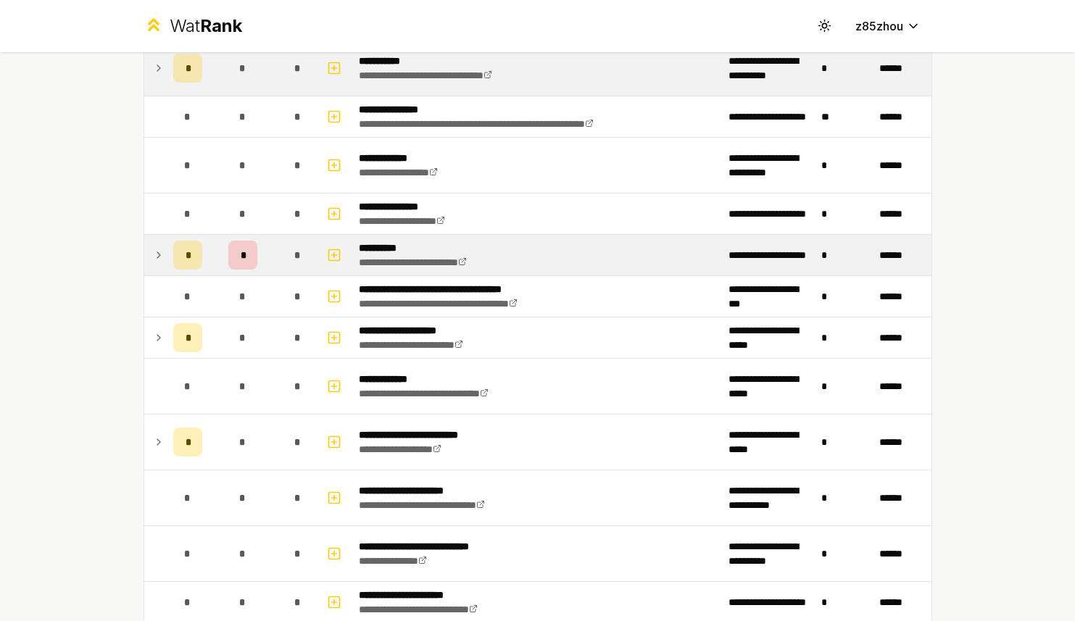
click at [157, 253] on icon at bounding box center [158, 255] width 3 height 6
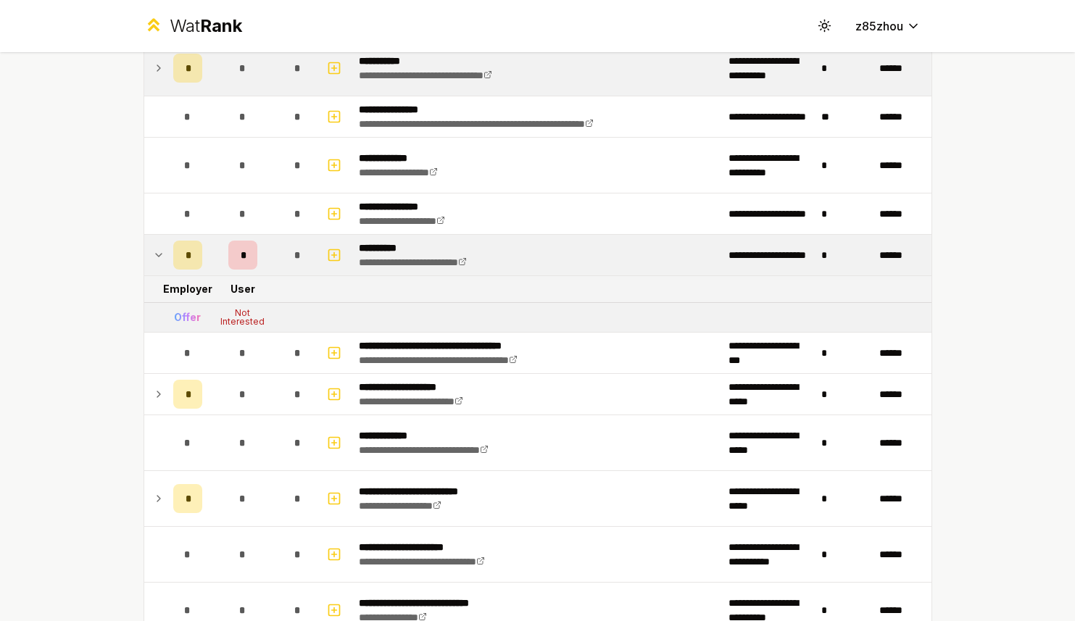
click at [153, 254] on icon at bounding box center [159, 254] width 12 height 17
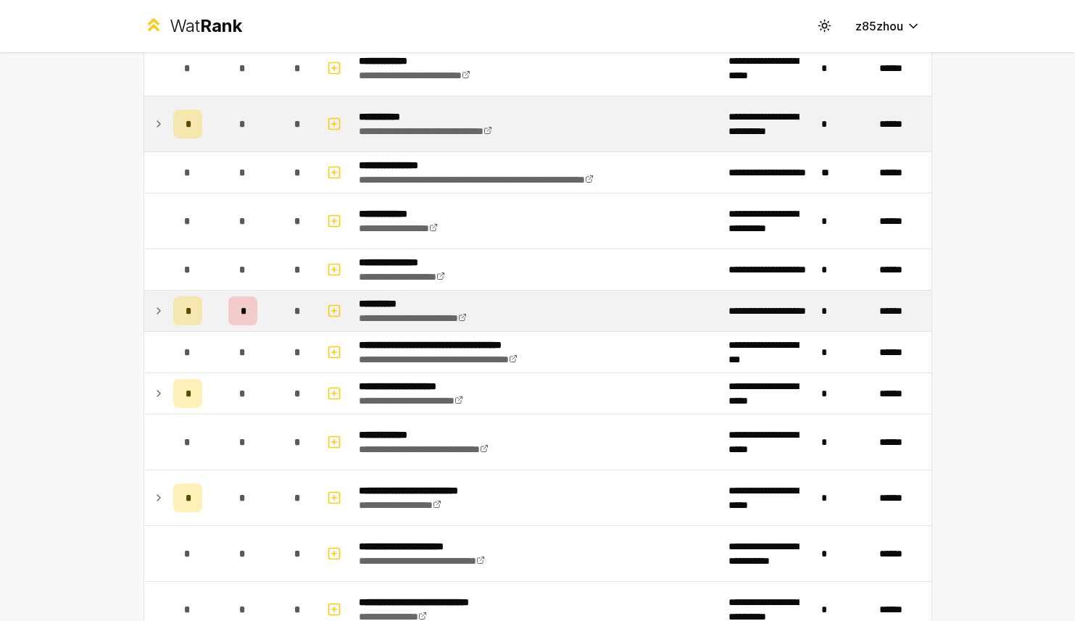
scroll to position [261, 0]
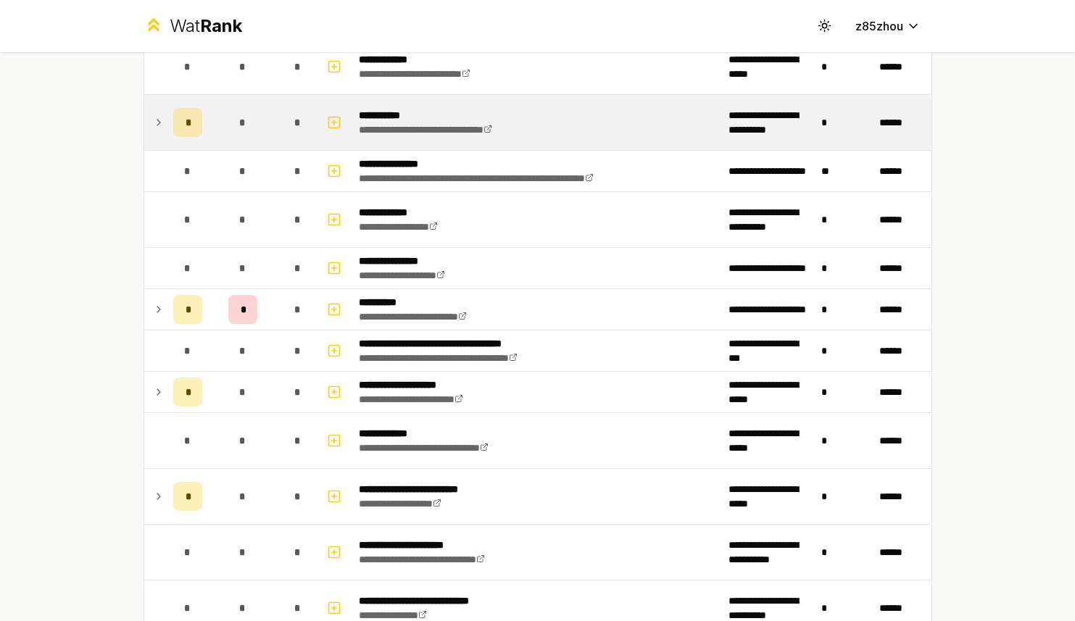
click at [154, 312] on icon at bounding box center [159, 309] width 12 height 17
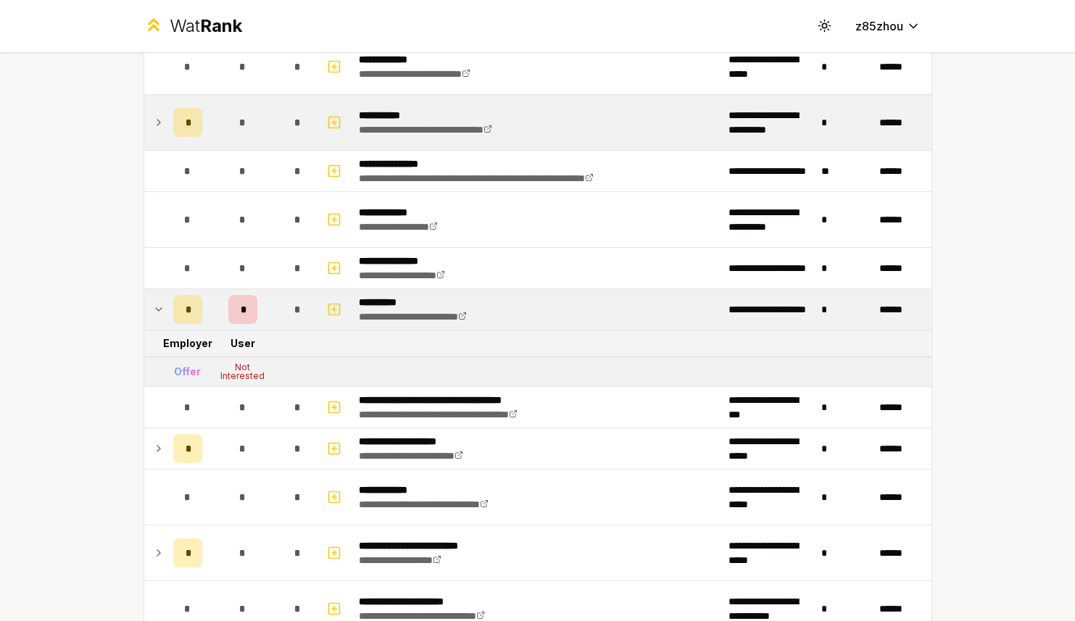
click at [154, 312] on icon at bounding box center [159, 309] width 12 height 17
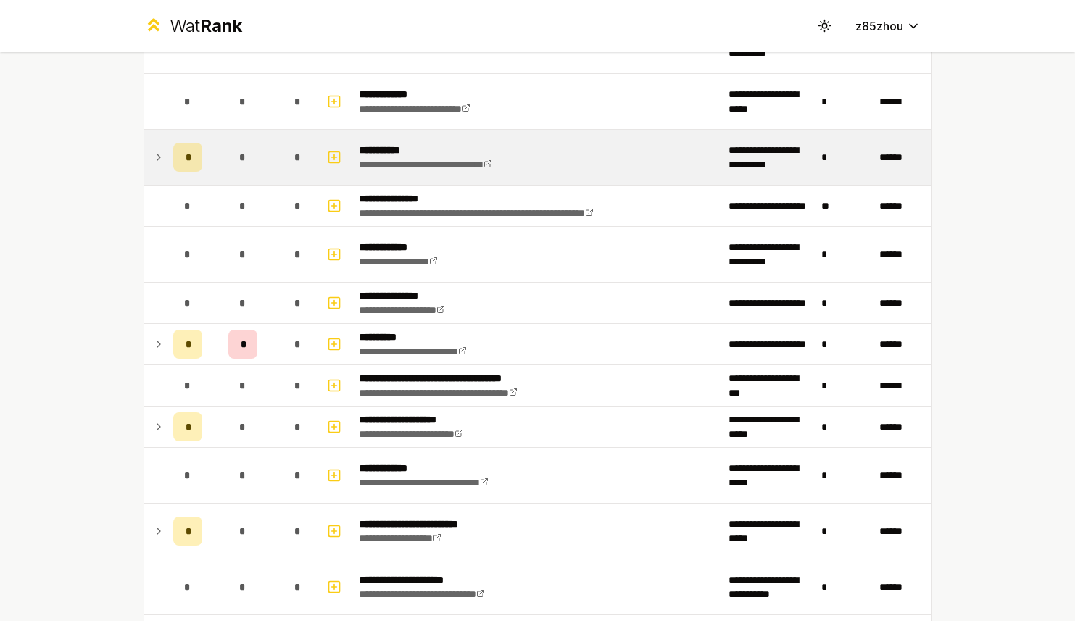
scroll to position [238, 0]
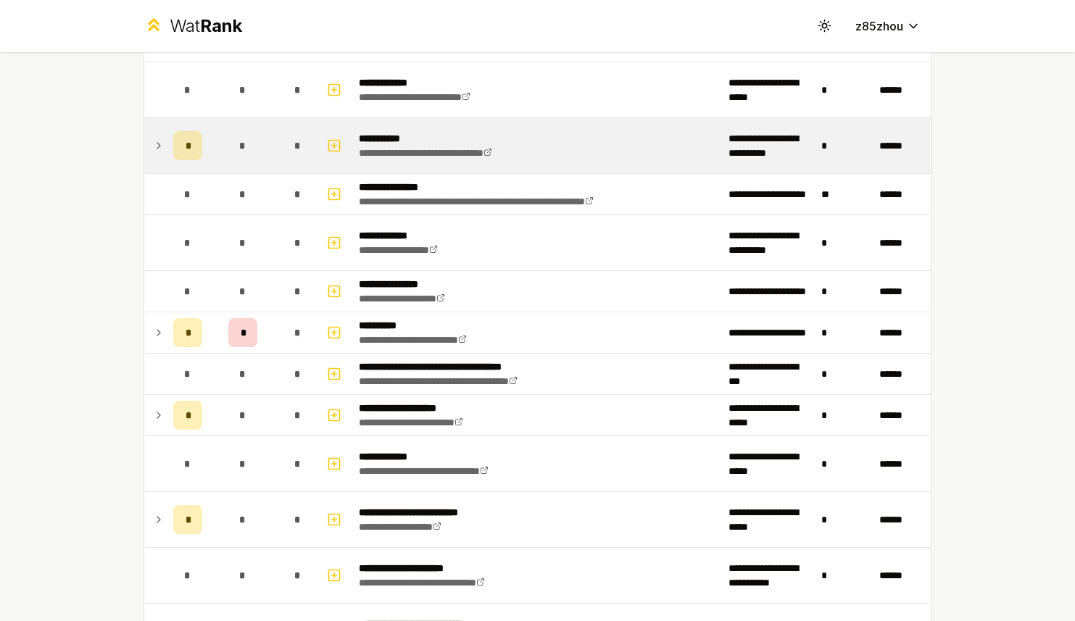
click at [153, 334] on icon at bounding box center [159, 332] width 12 height 17
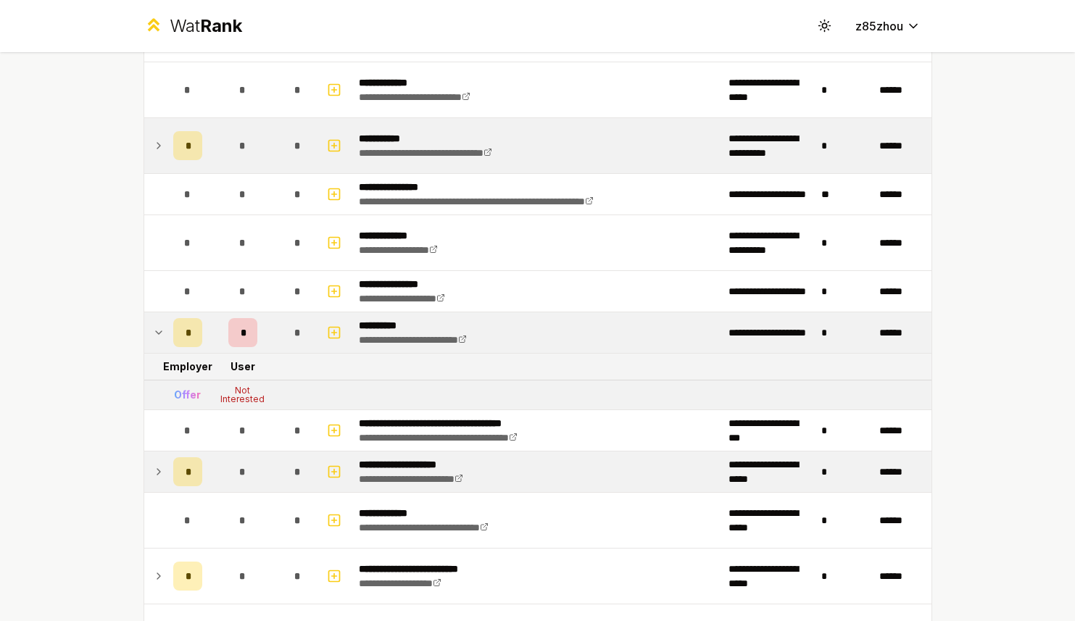
click at [153, 477] on icon at bounding box center [159, 471] width 12 height 17
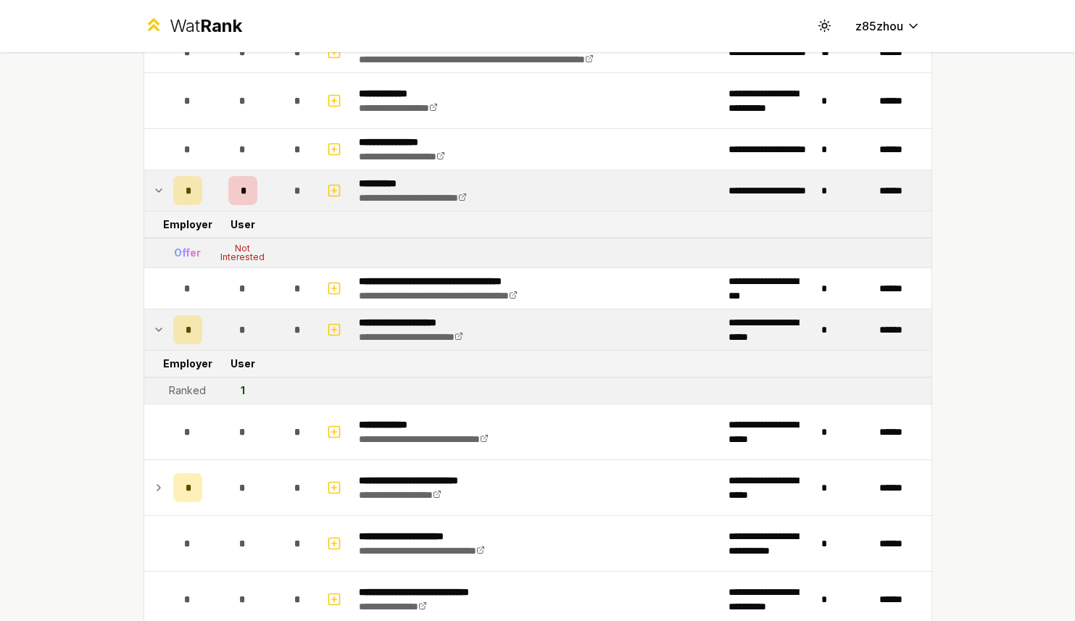
scroll to position [381, 0]
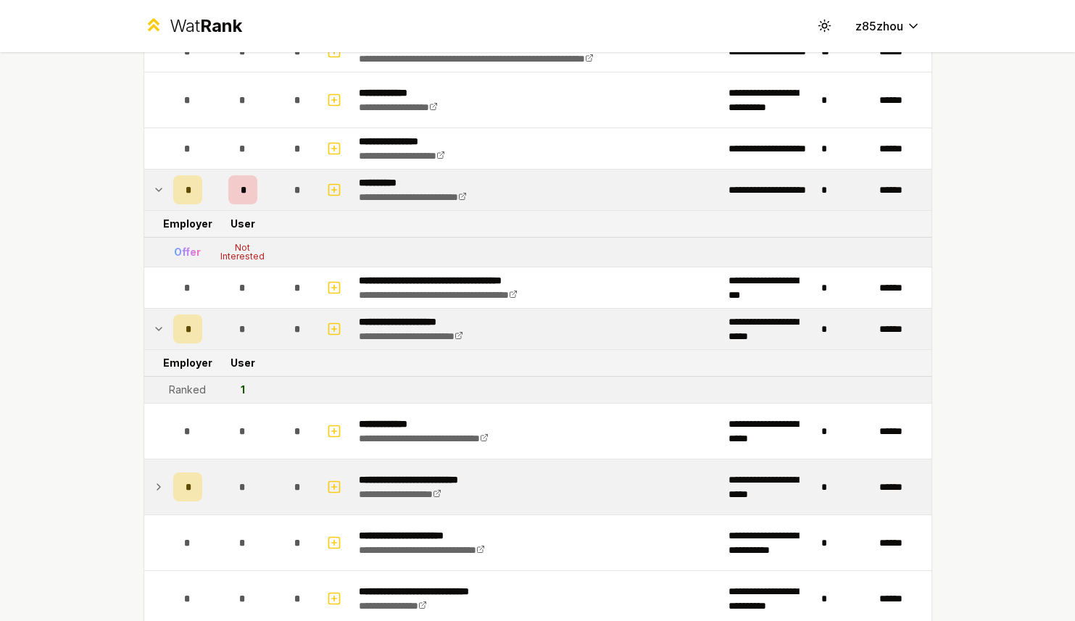
click at [154, 497] on td at bounding box center [155, 487] width 23 height 55
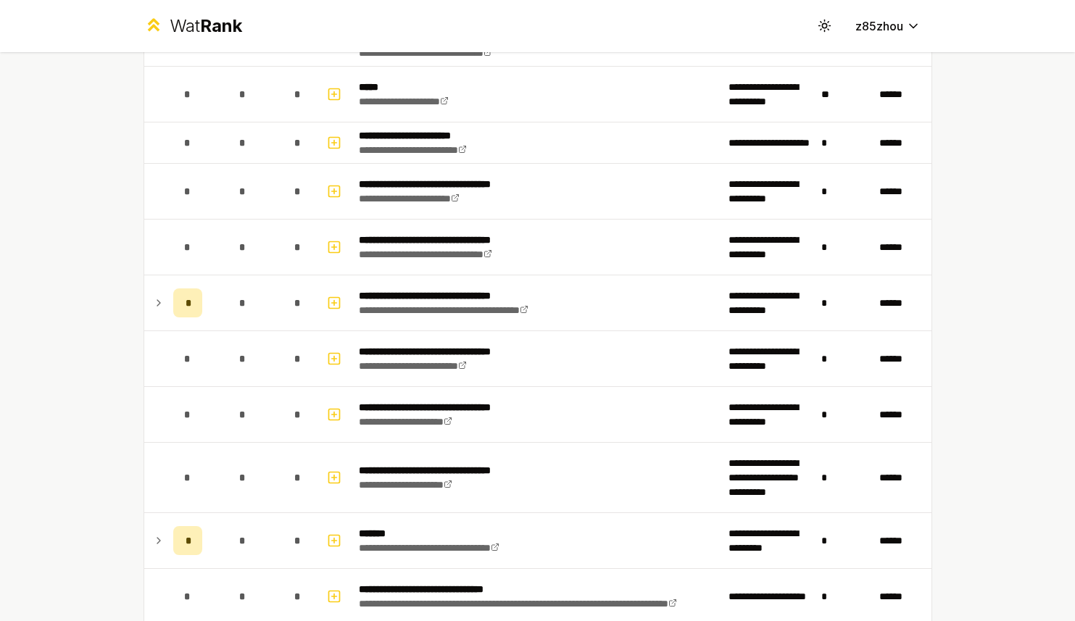
scroll to position [1341, 0]
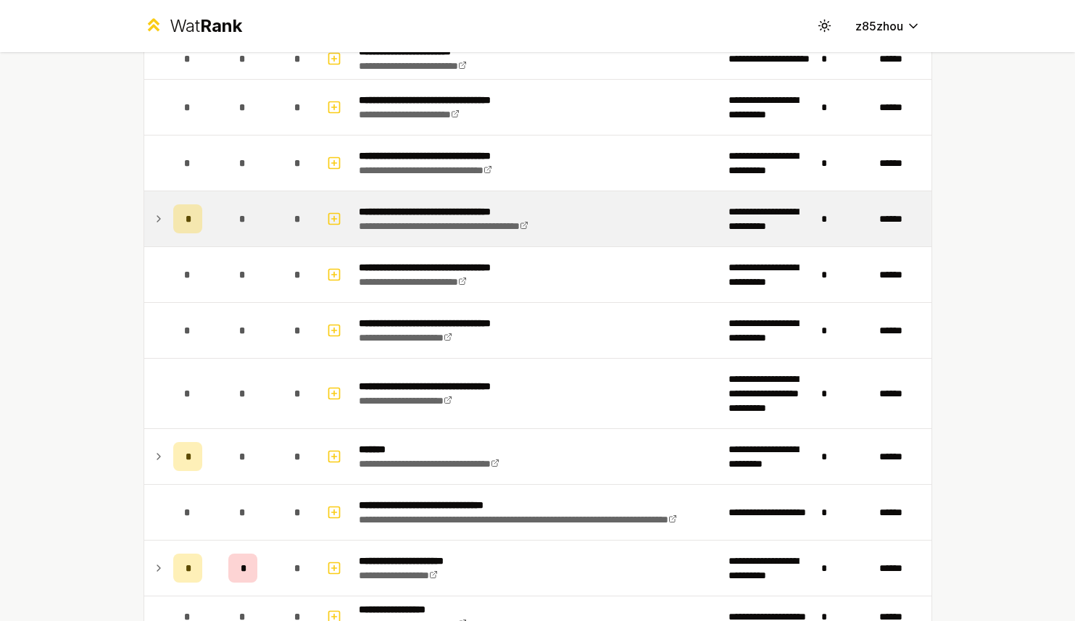
click at [157, 222] on icon at bounding box center [158, 219] width 3 height 6
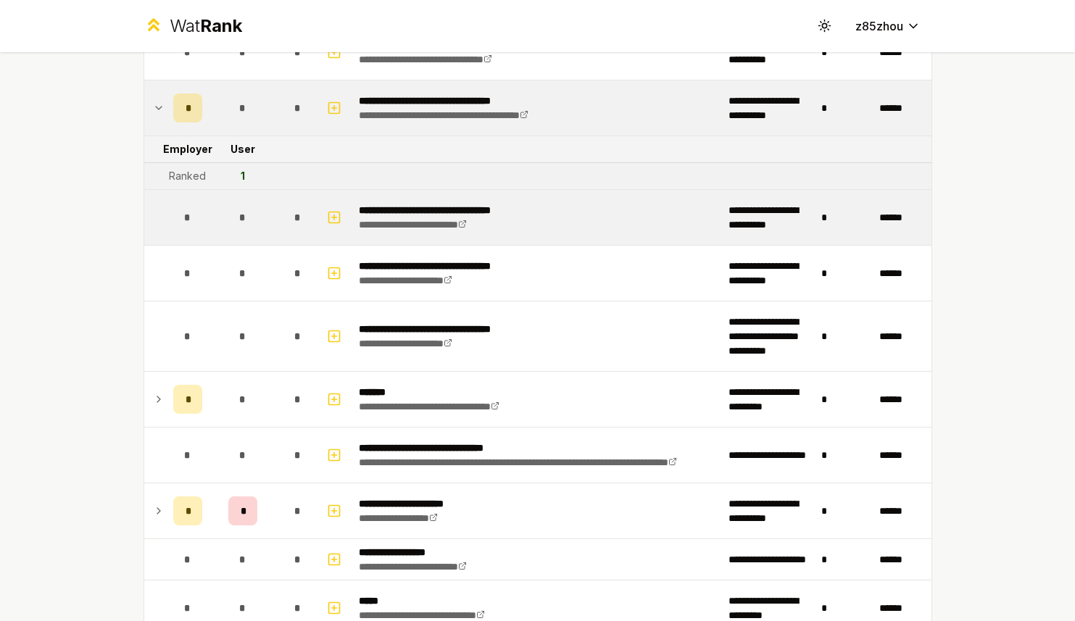
scroll to position [1491, 0]
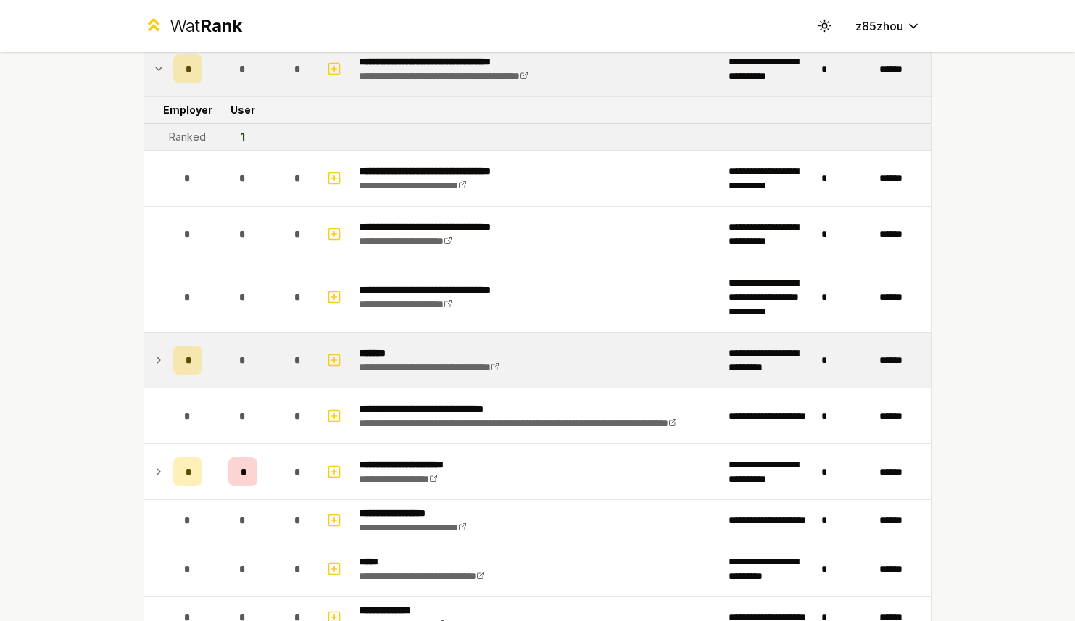
click at [153, 361] on icon at bounding box center [159, 360] width 12 height 17
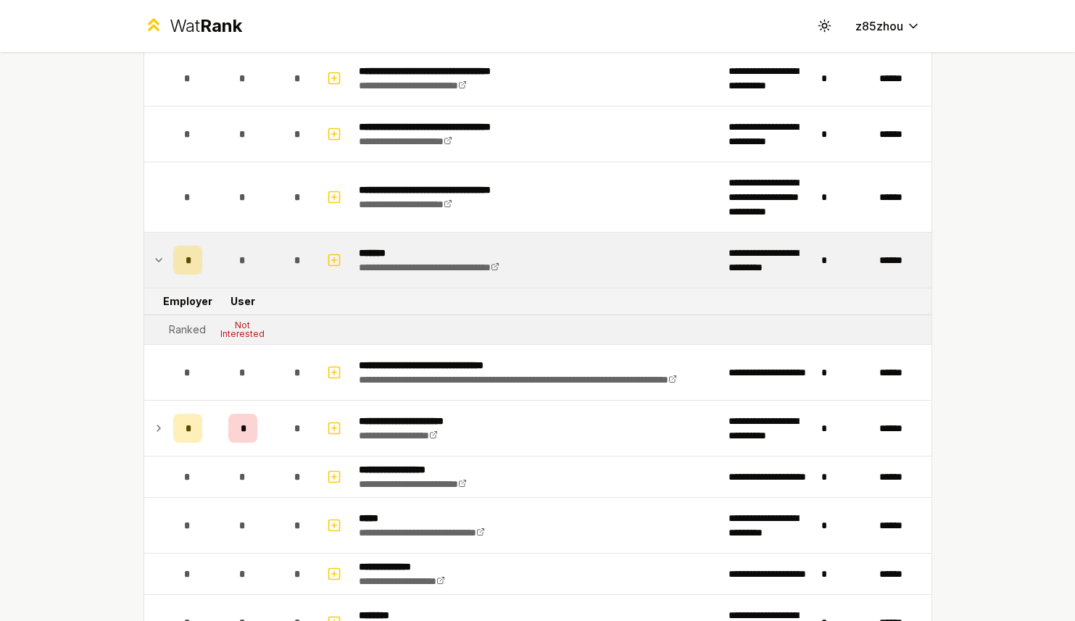
scroll to position [1599, 0]
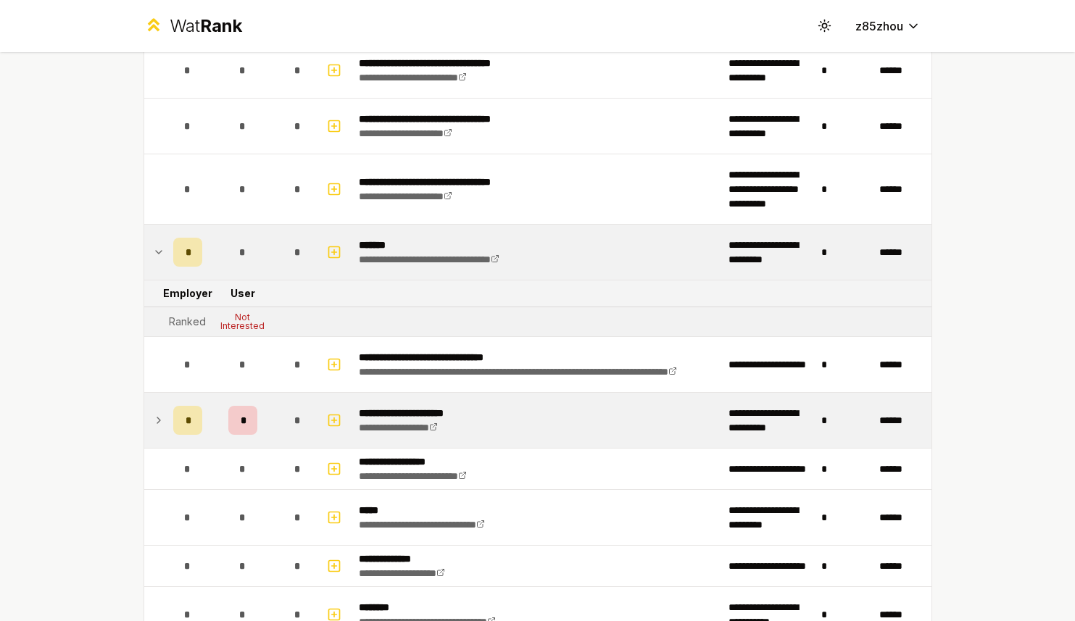
click at [157, 430] on td at bounding box center [155, 420] width 23 height 55
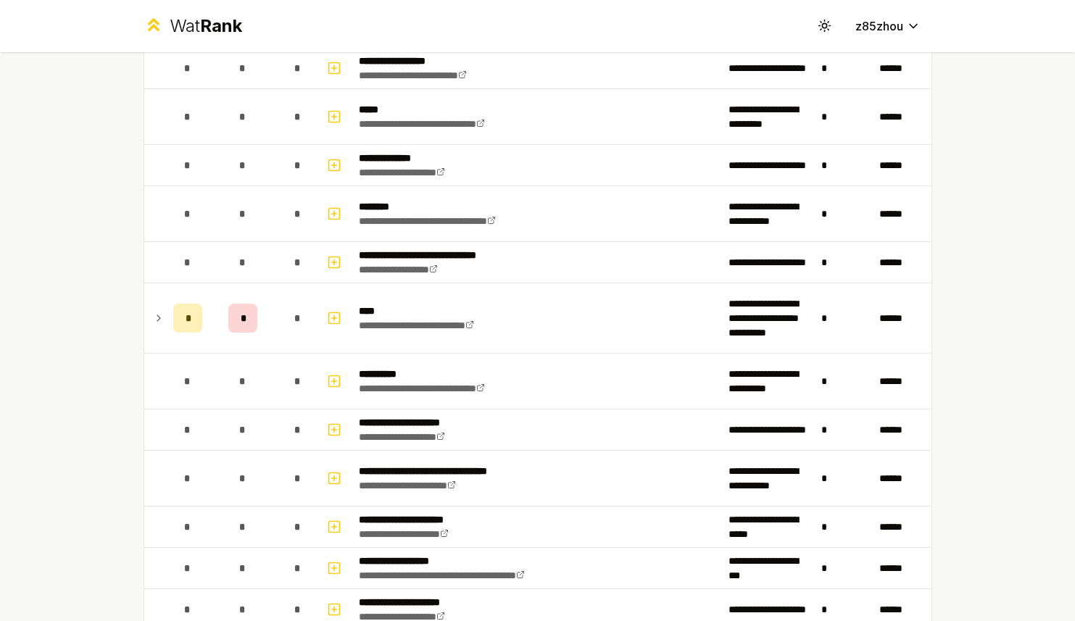
scroll to position [2065, 0]
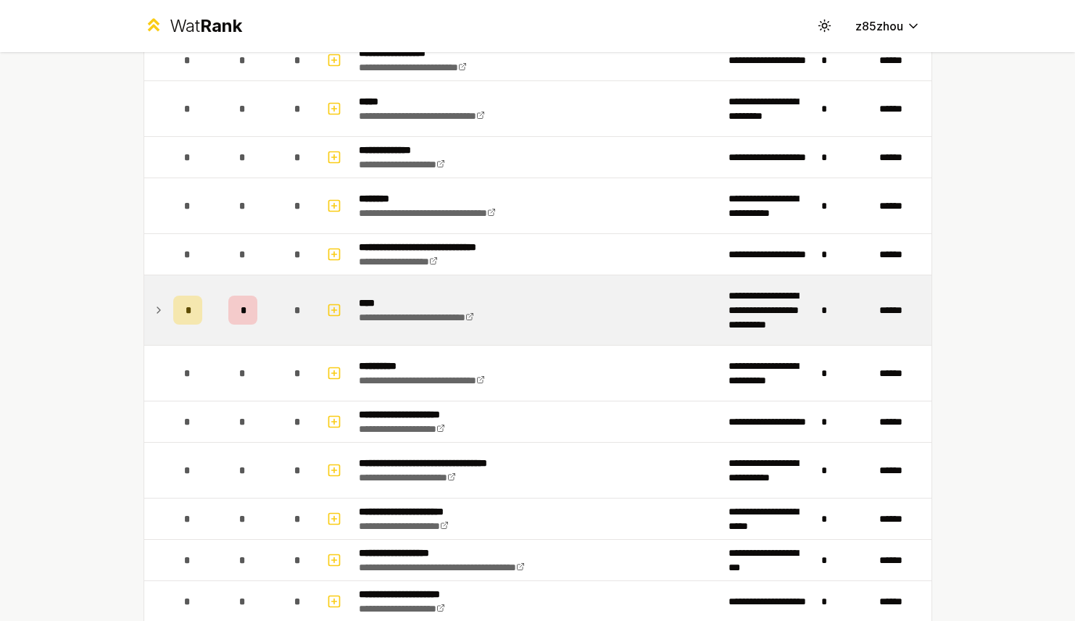
click at [156, 318] on icon at bounding box center [159, 310] width 12 height 17
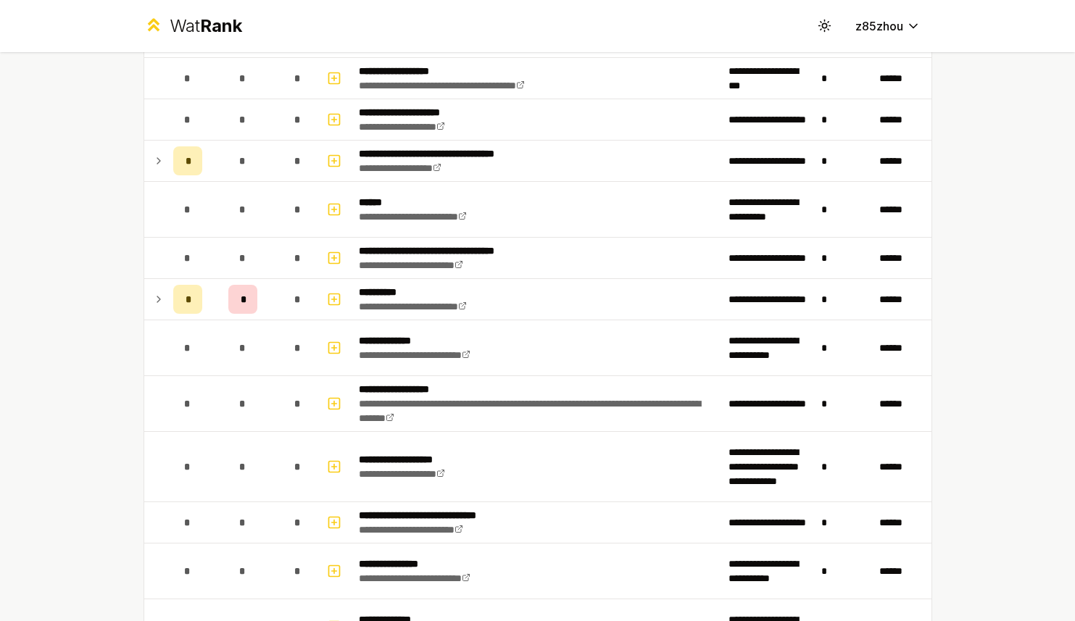
scroll to position [2611, 0]
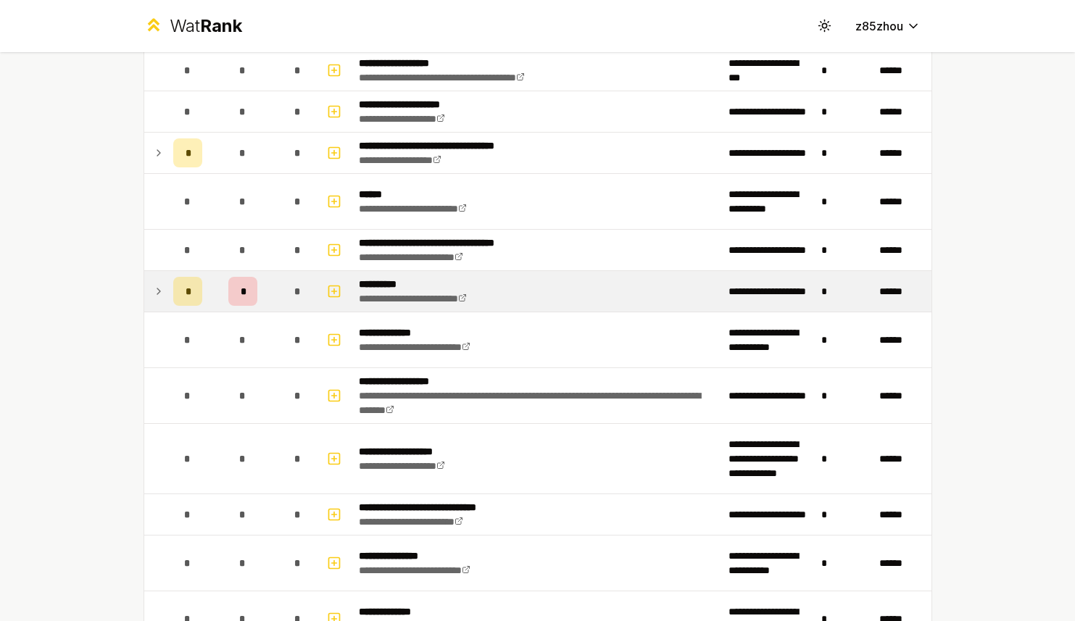
click at [153, 296] on icon at bounding box center [159, 291] width 12 height 17
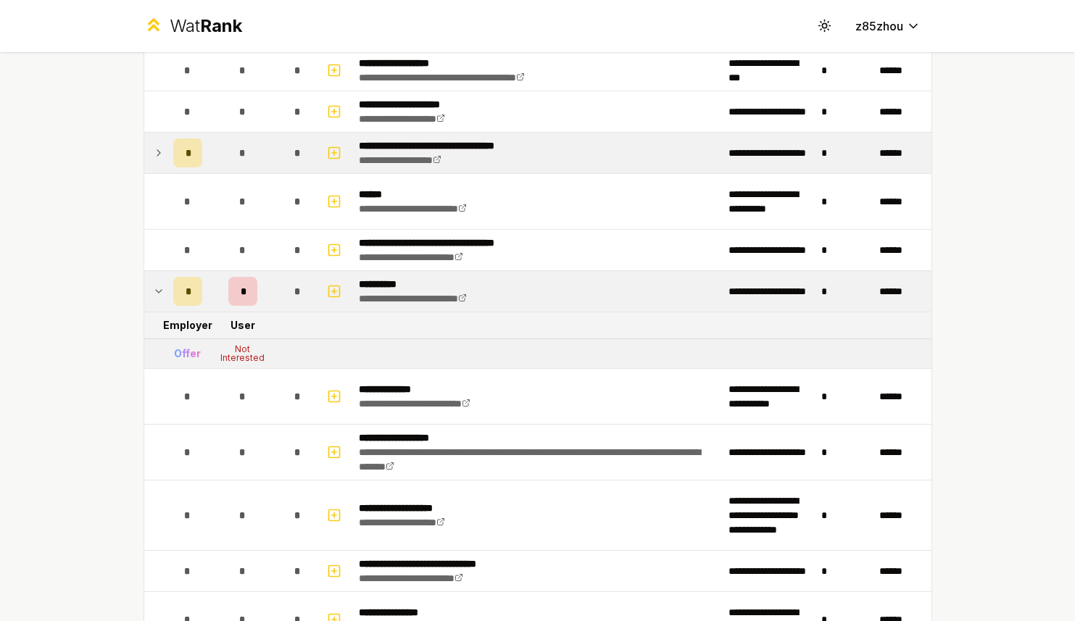
click at [144, 154] on td at bounding box center [155, 153] width 23 height 41
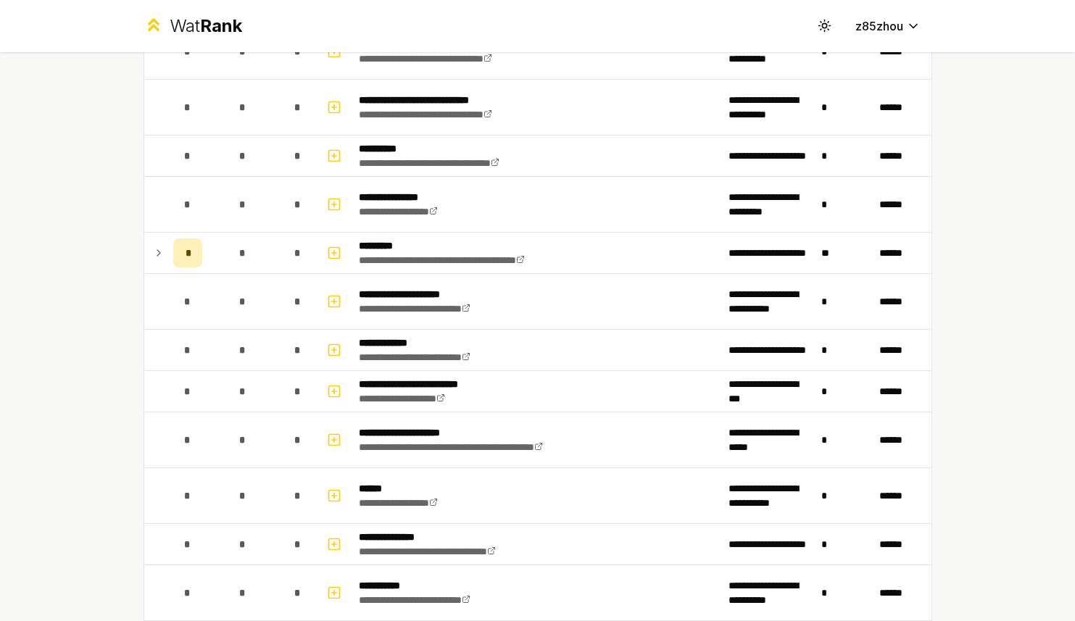
scroll to position [3647, 0]
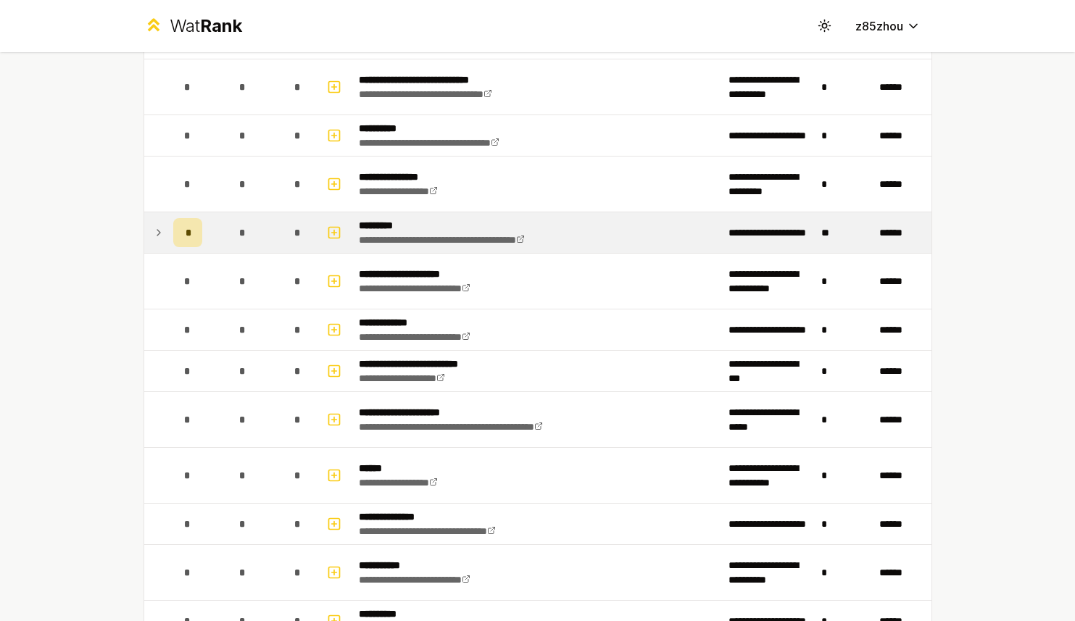
click at [153, 232] on icon at bounding box center [159, 232] width 12 height 17
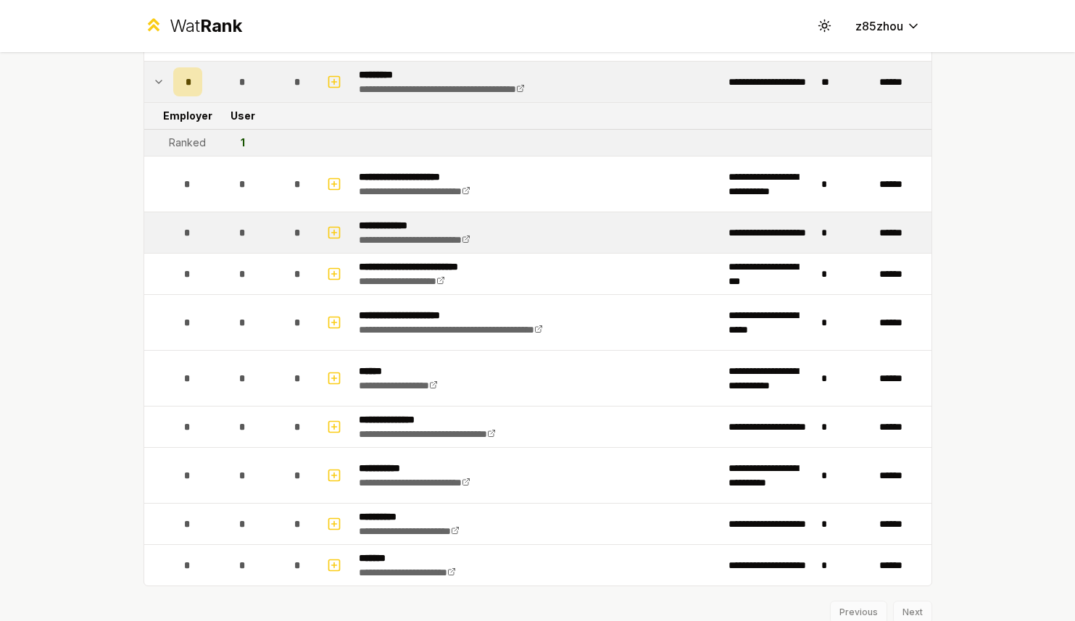
scroll to position [3853, 0]
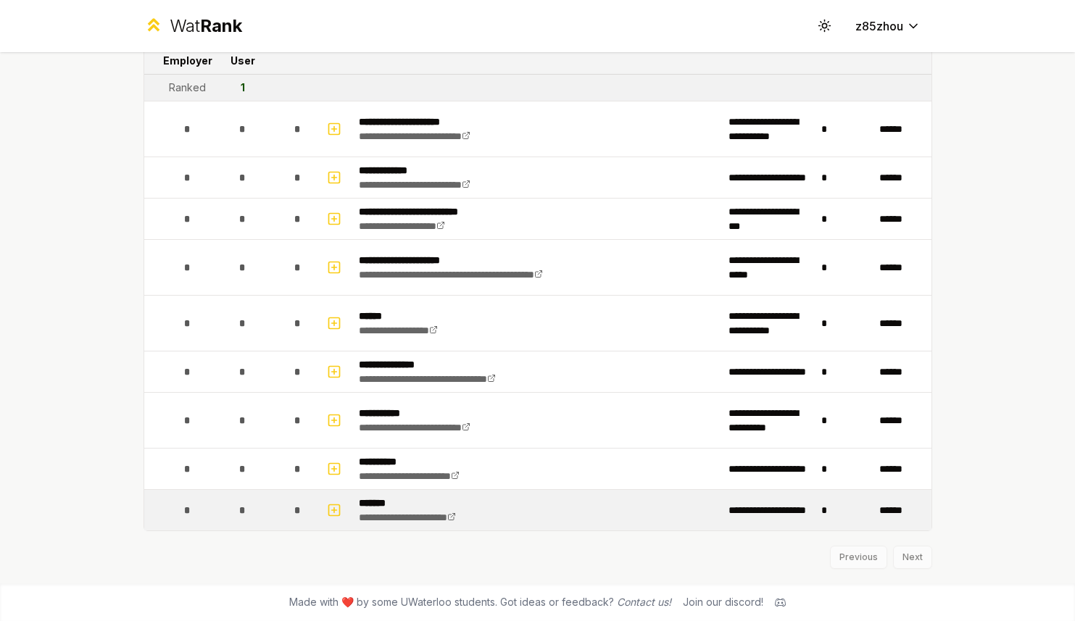
click at [844, 512] on td "*" at bounding box center [845, 510] width 58 height 41
click at [822, 513] on td "*" at bounding box center [845, 510] width 58 height 41
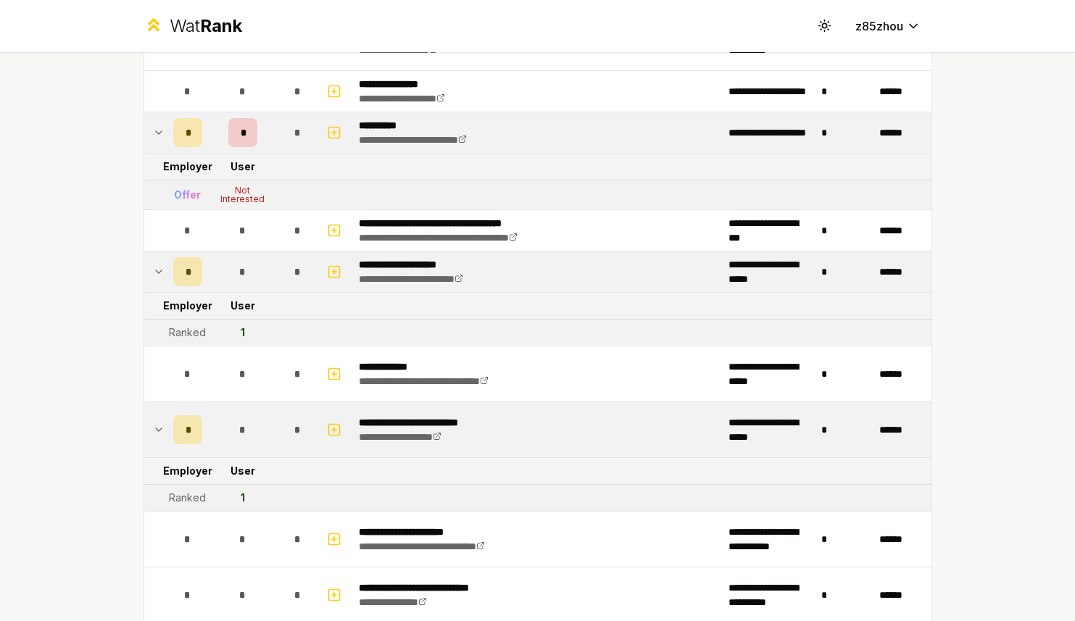
scroll to position [0, 0]
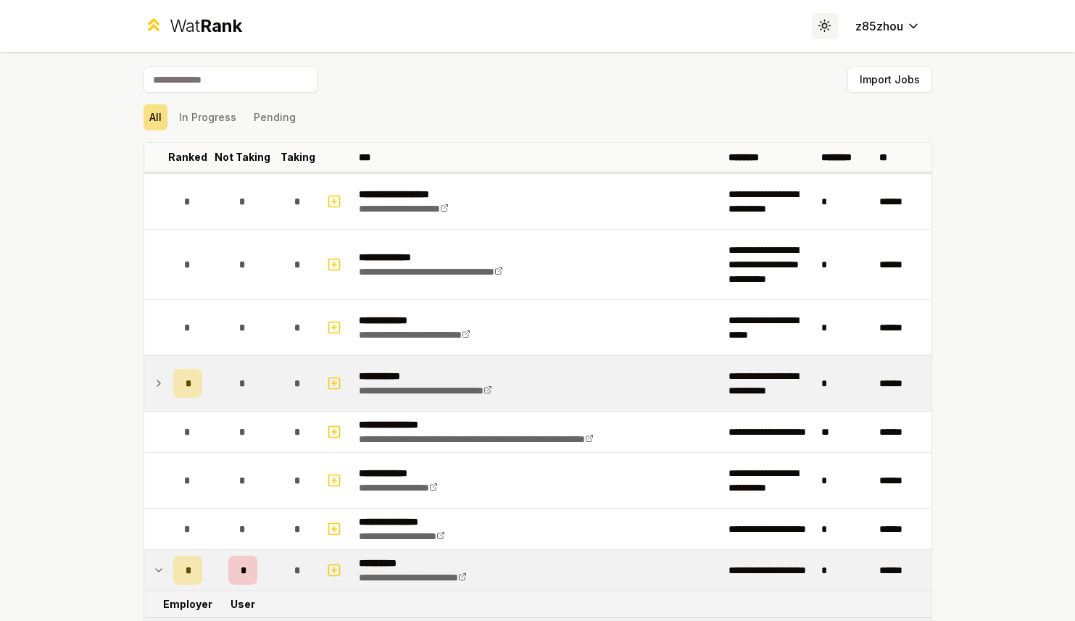
click at [824, 26] on icon at bounding box center [825, 26] width 14 height 14
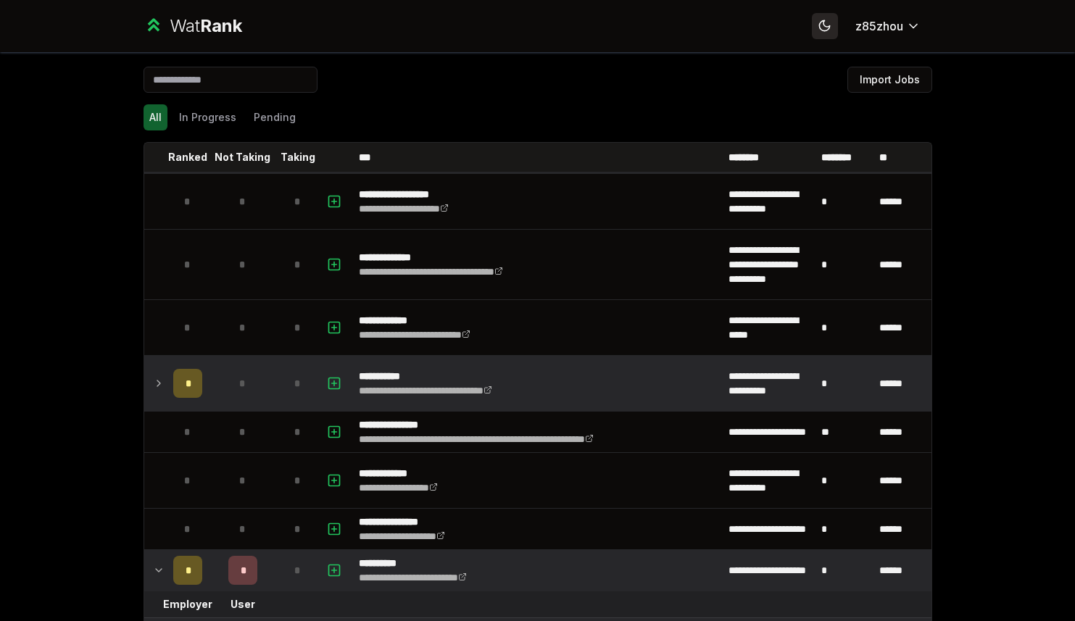
click at [818, 22] on icon at bounding box center [825, 26] width 14 height 14
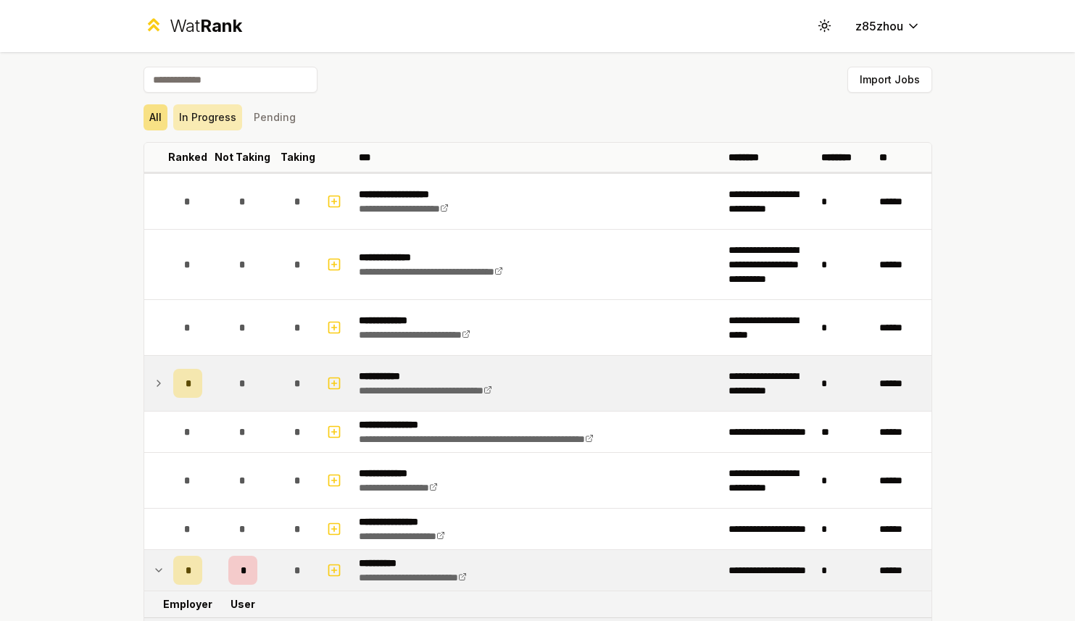
click at [198, 115] on button "In Progress" at bounding box center [207, 117] width 69 height 26
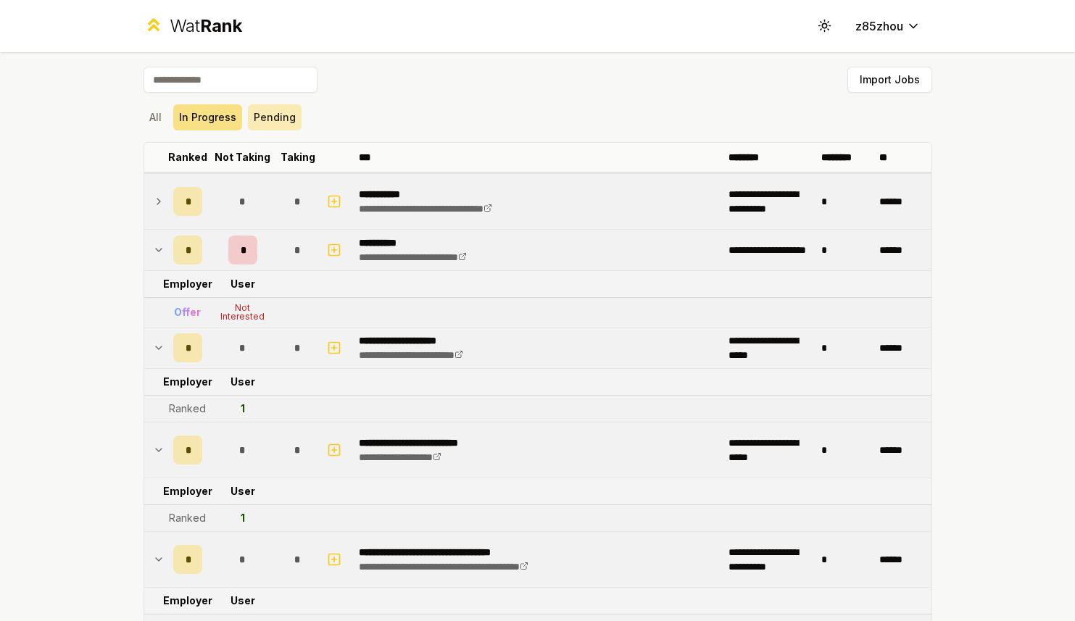
click at [260, 117] on button "Pending" at bounding box center [275, 117] width 54 height 26
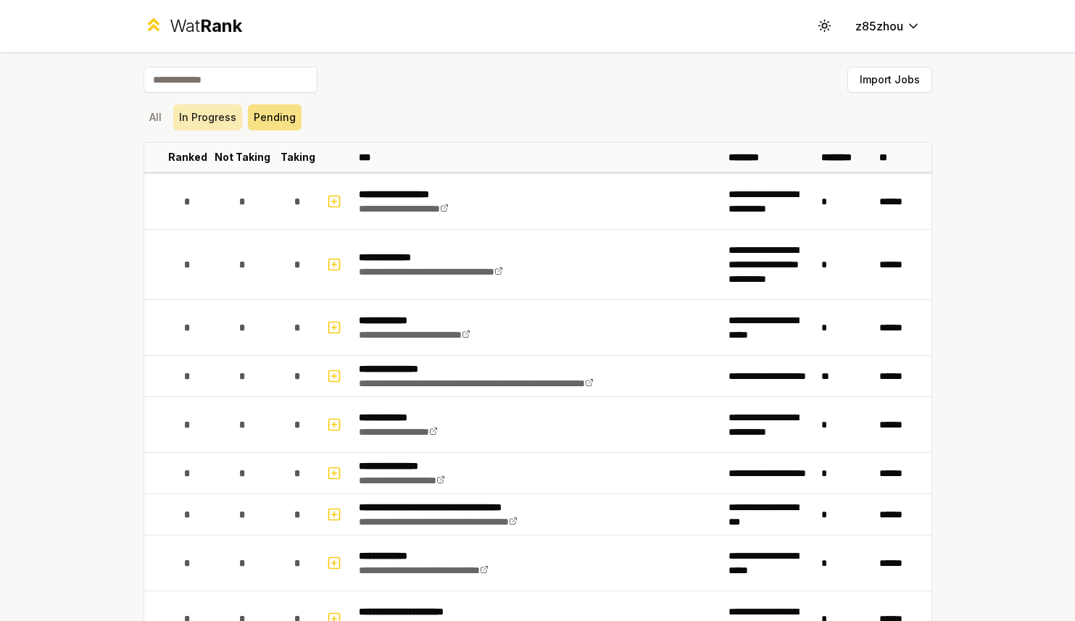
click at [204, 113] on button "In Progress" at bounding box center [207, 117] width 69 height 26
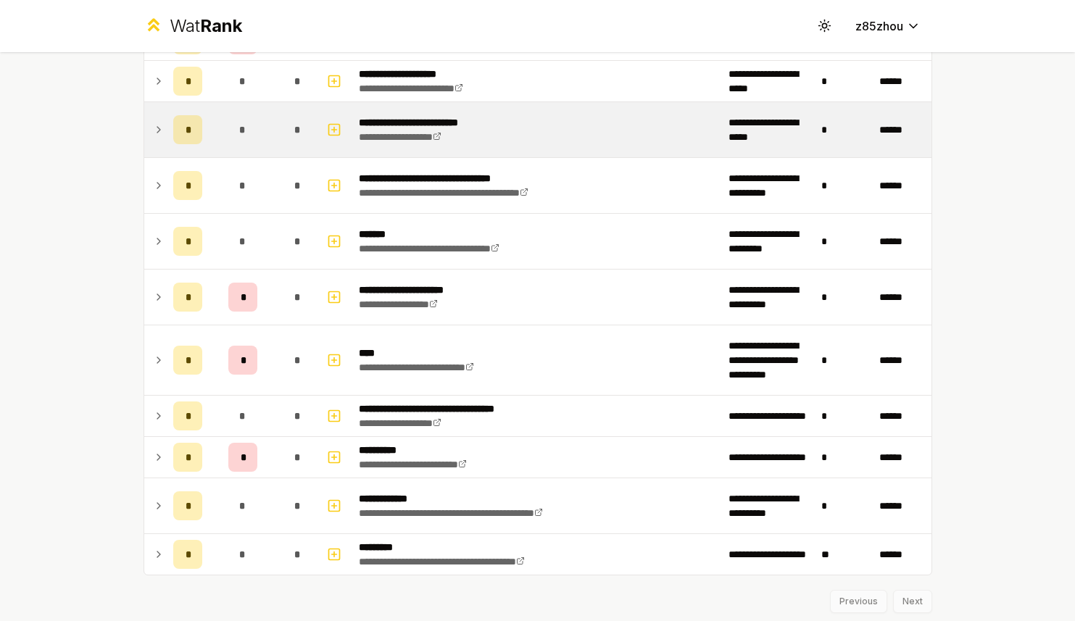
scroll to position [207, 0]
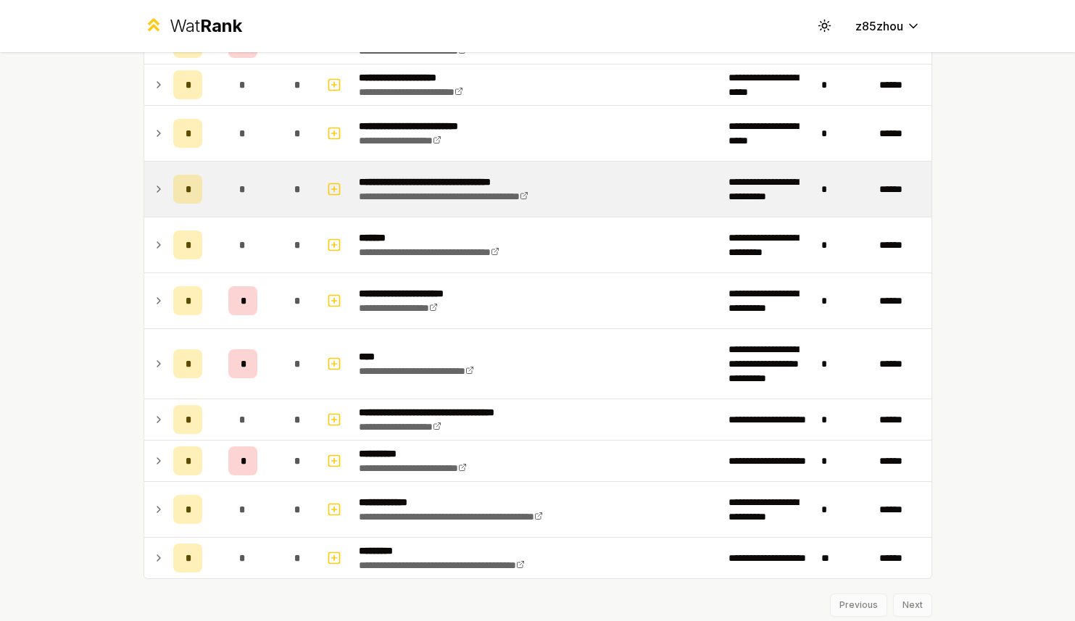
click at [167, 198] on td "*" at bounding box center [187, 189] width 41 height 55
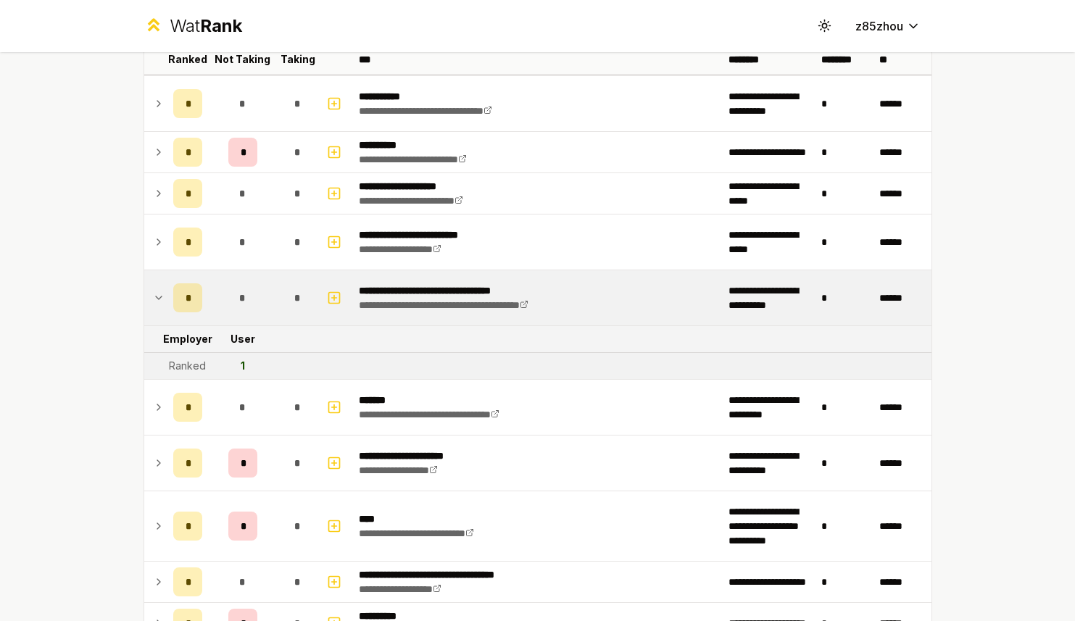
scroll to position [88, 0]
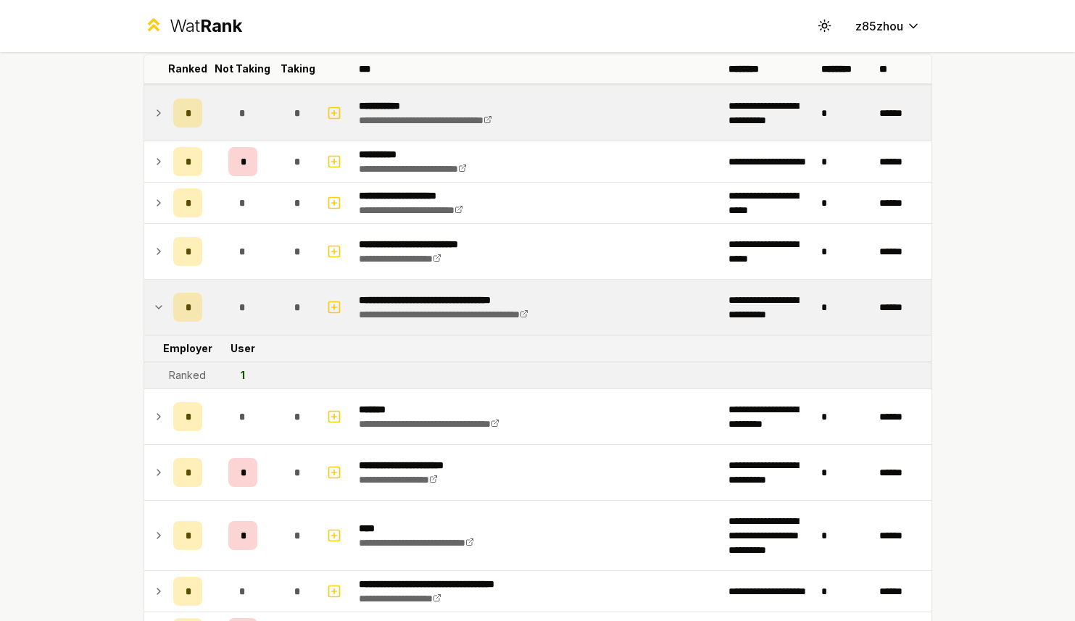
click at [157, 121] on icon at bounding box center [159, 112] width 12 height 17
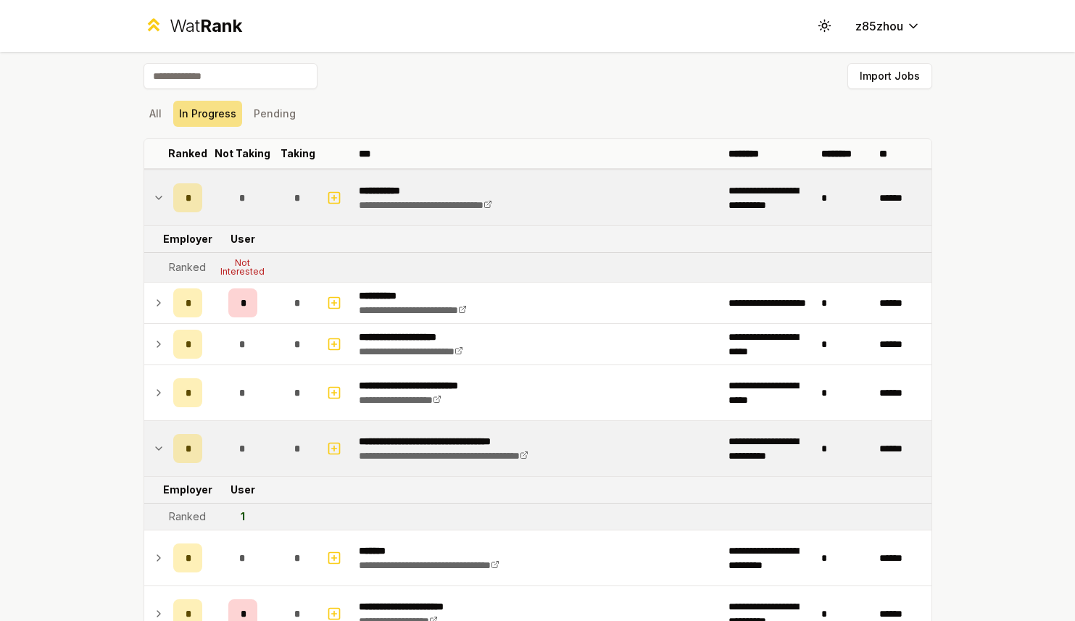
scroll to position [0, 0]
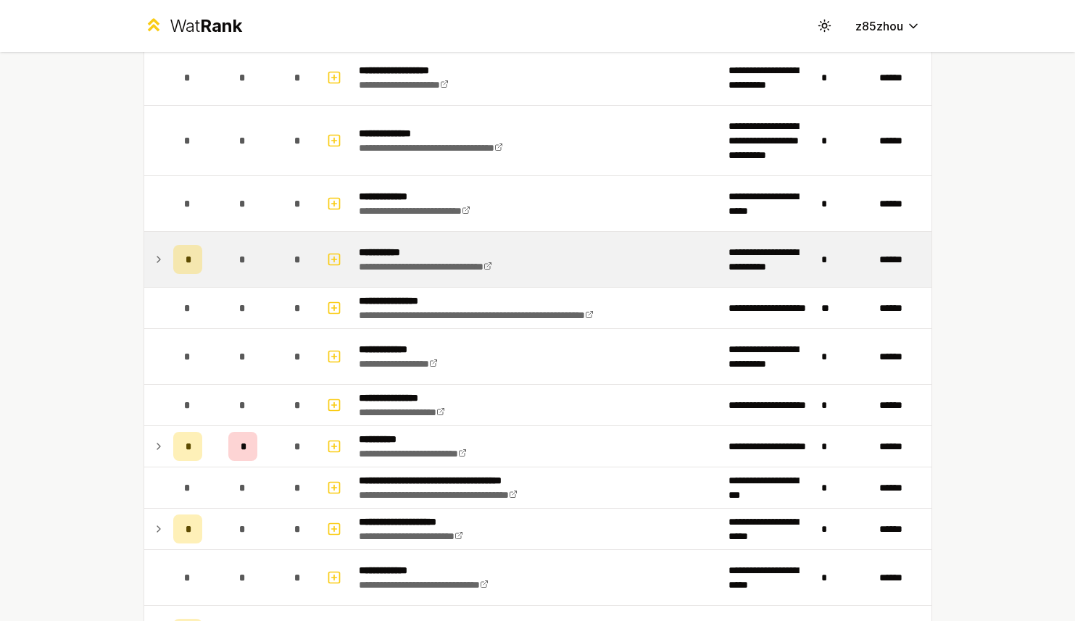
scroll to position [130, 0]
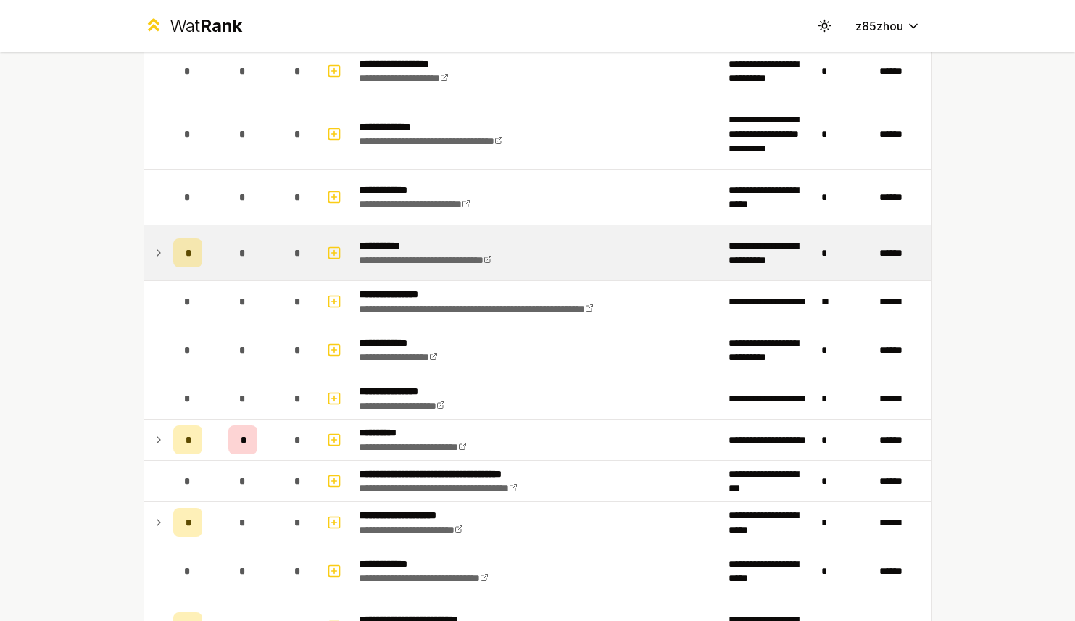
click at [153, 252] on icon at bounding box center [159, 252] width 12 height 17
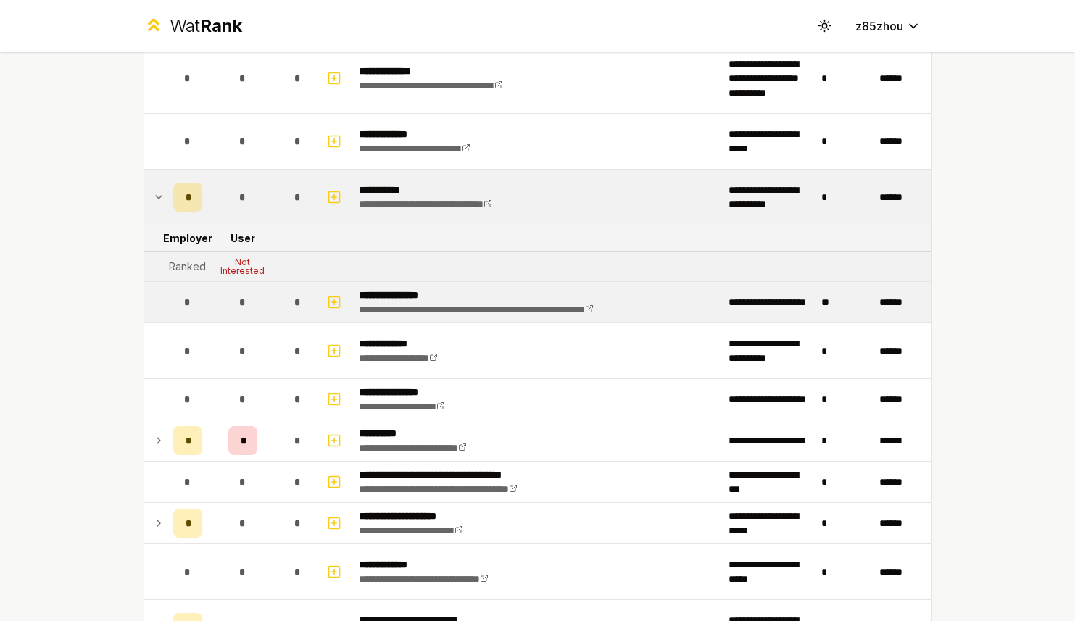
scroll to position [188, 0]
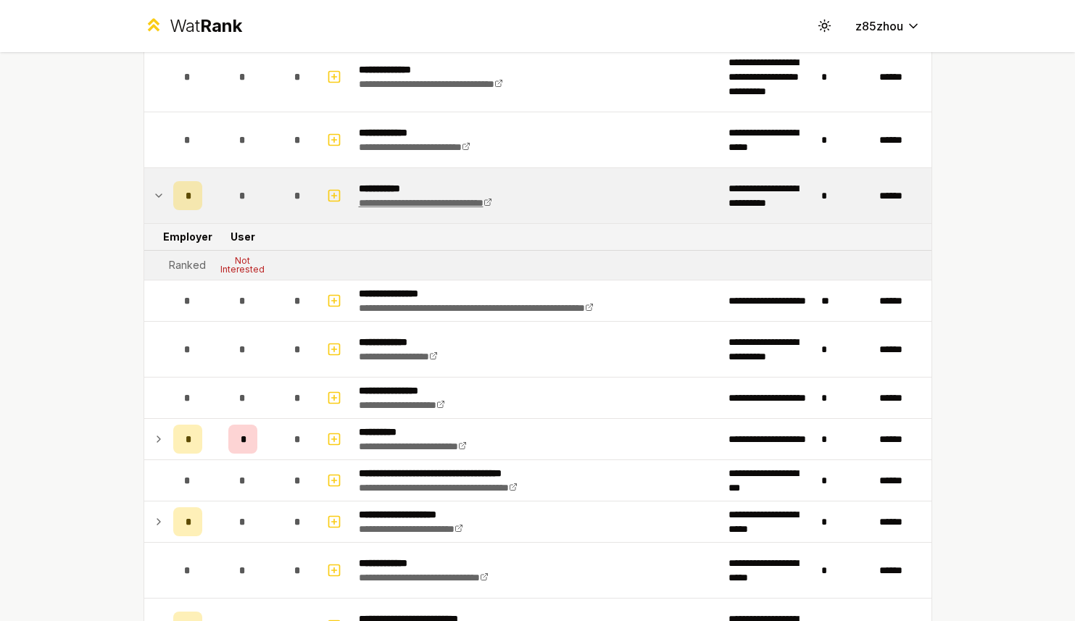
click at [492, 202] on icon at bounding box center [488, 202] width 9 height 9
